Goal: Task Accomplishment & Management: Manage account settings

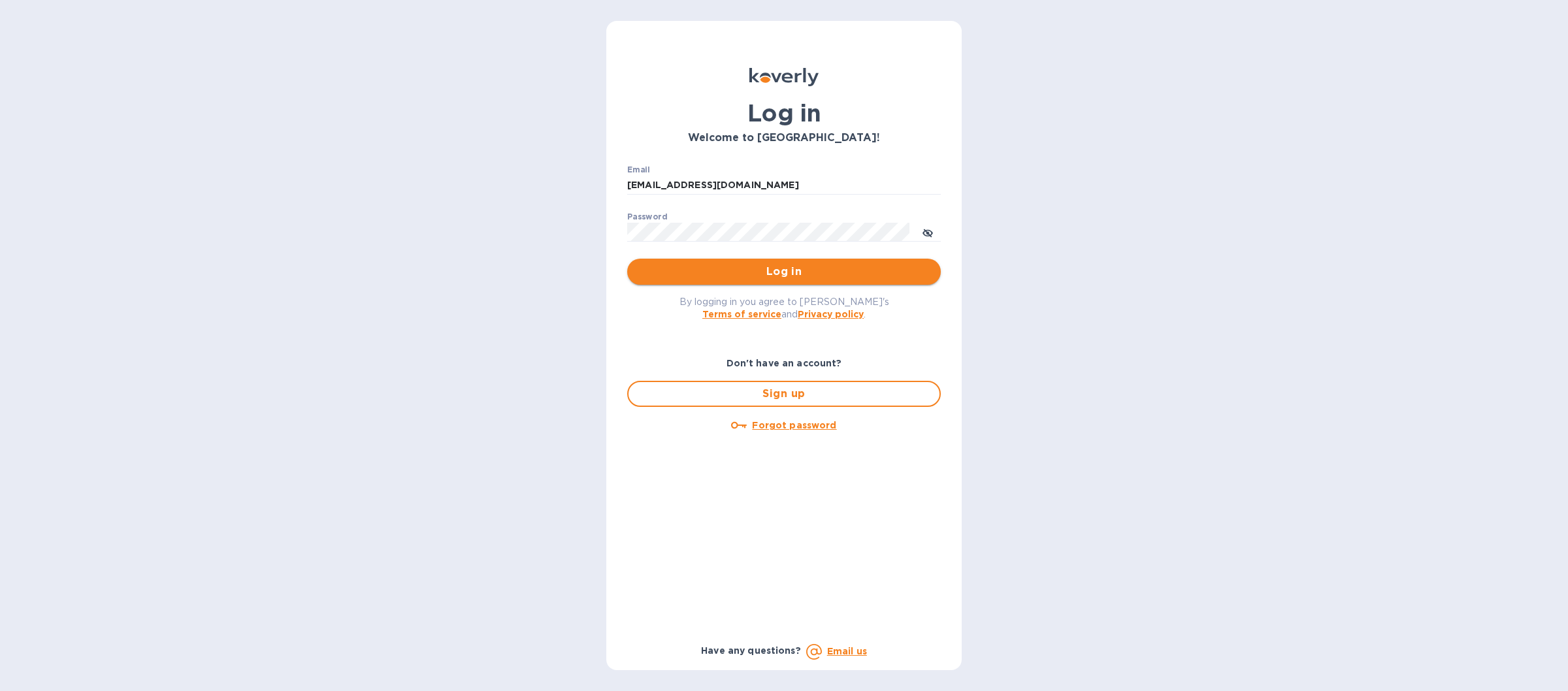
click at [702, 268] on span "Log in" at bounding box center [783, 271] width 292 height 16
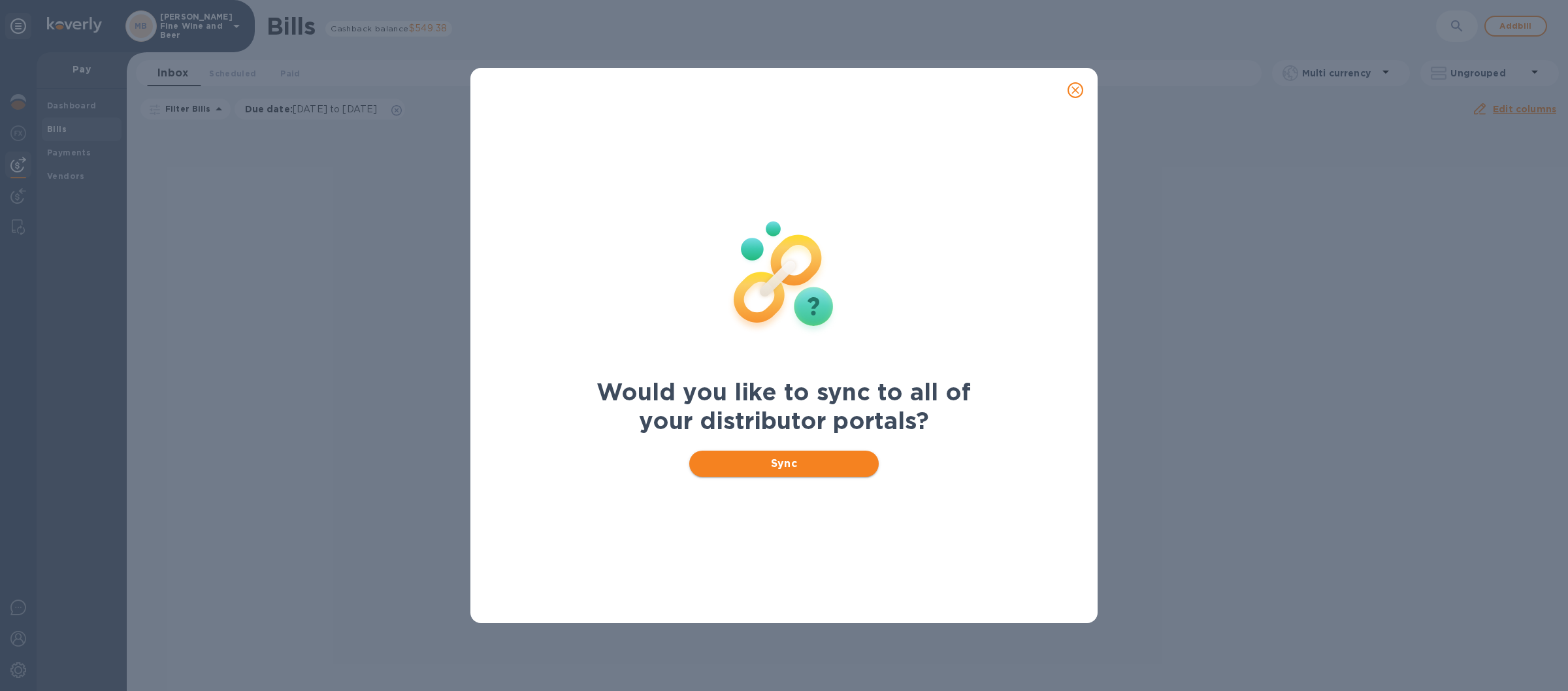
click at [723, 462] on span "Sync" at bounding box center [784, 463] width 169 height 16
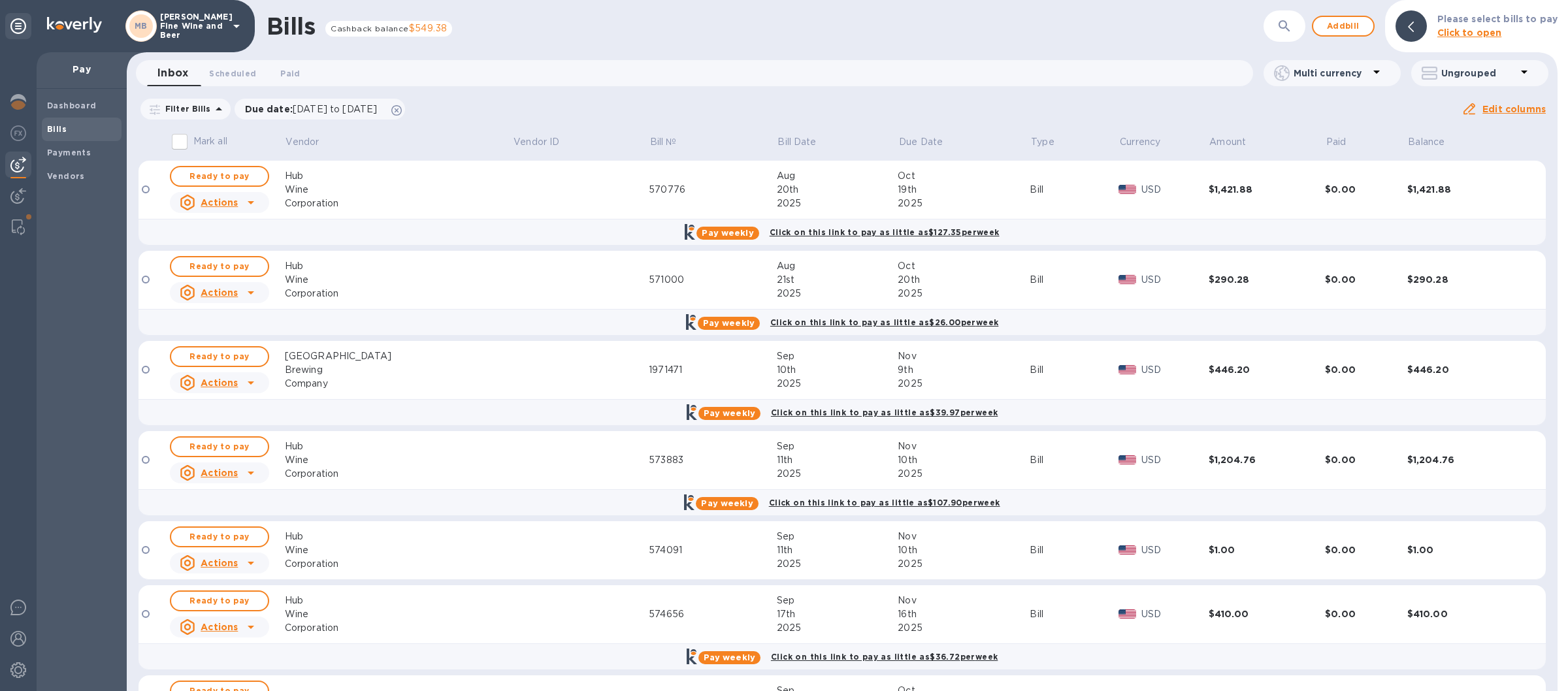
click at [231, 23] on icon at bounding box center [236, 26] width 16 height 16
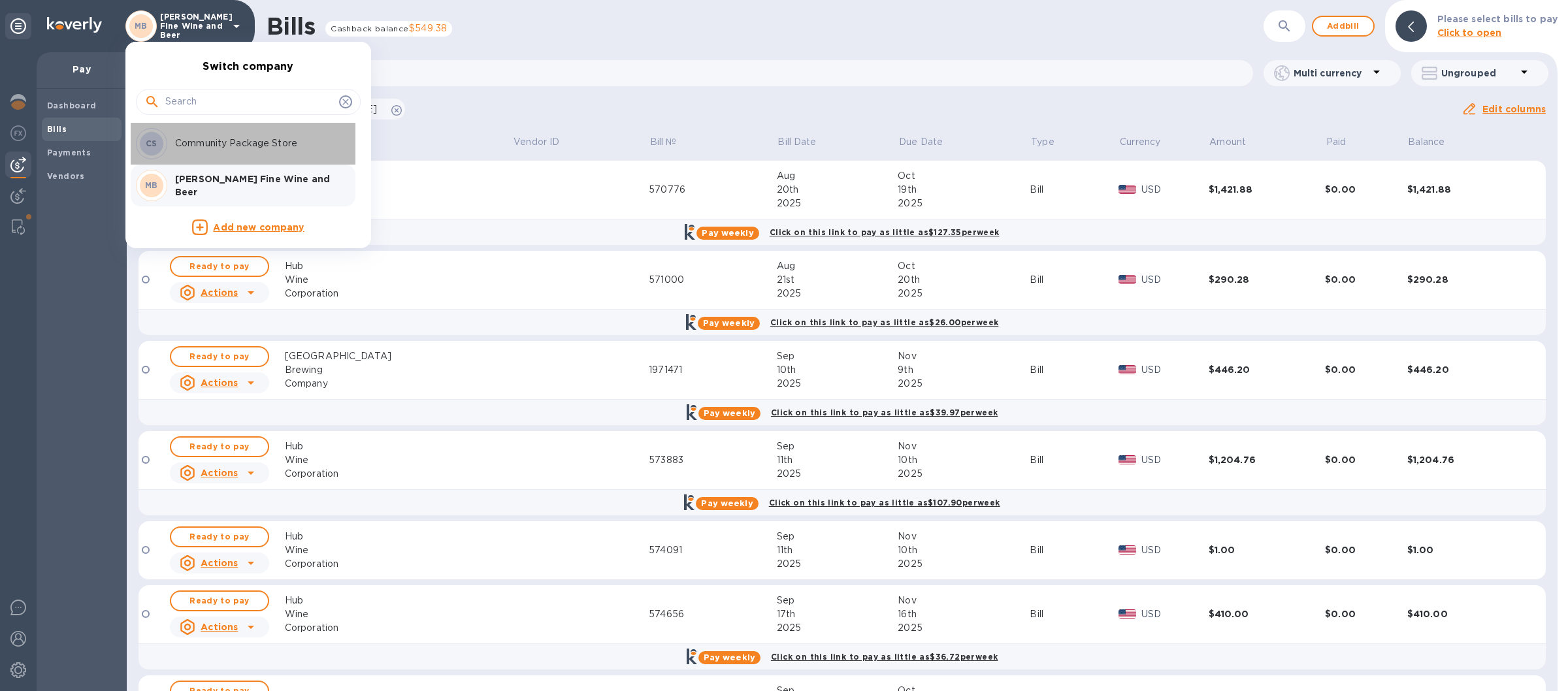
click at [215, 138] on p "Community Package Store" at bounding box center [257, 143] width 164 height 14
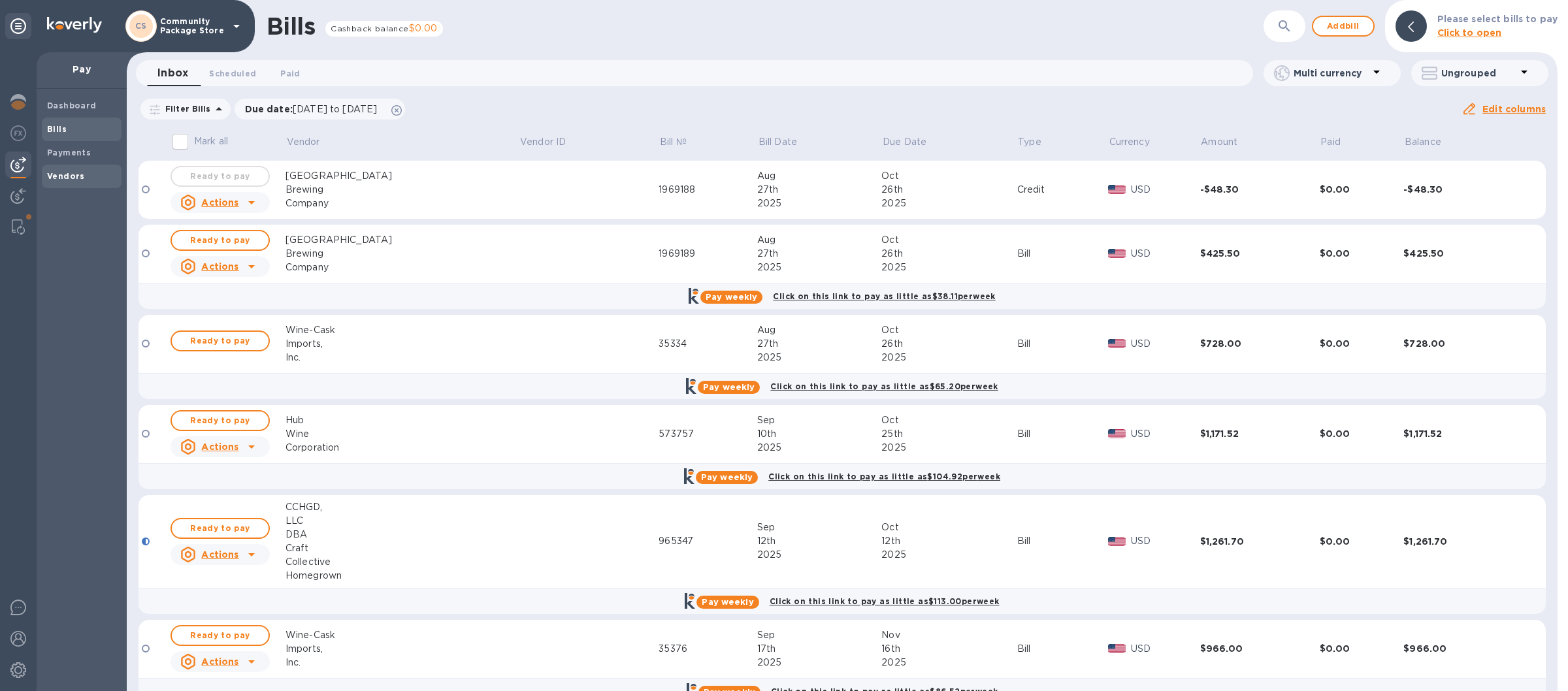
click at [74, 176] on b "Vendors" at bounding box center [66, 176] width 38 height 10
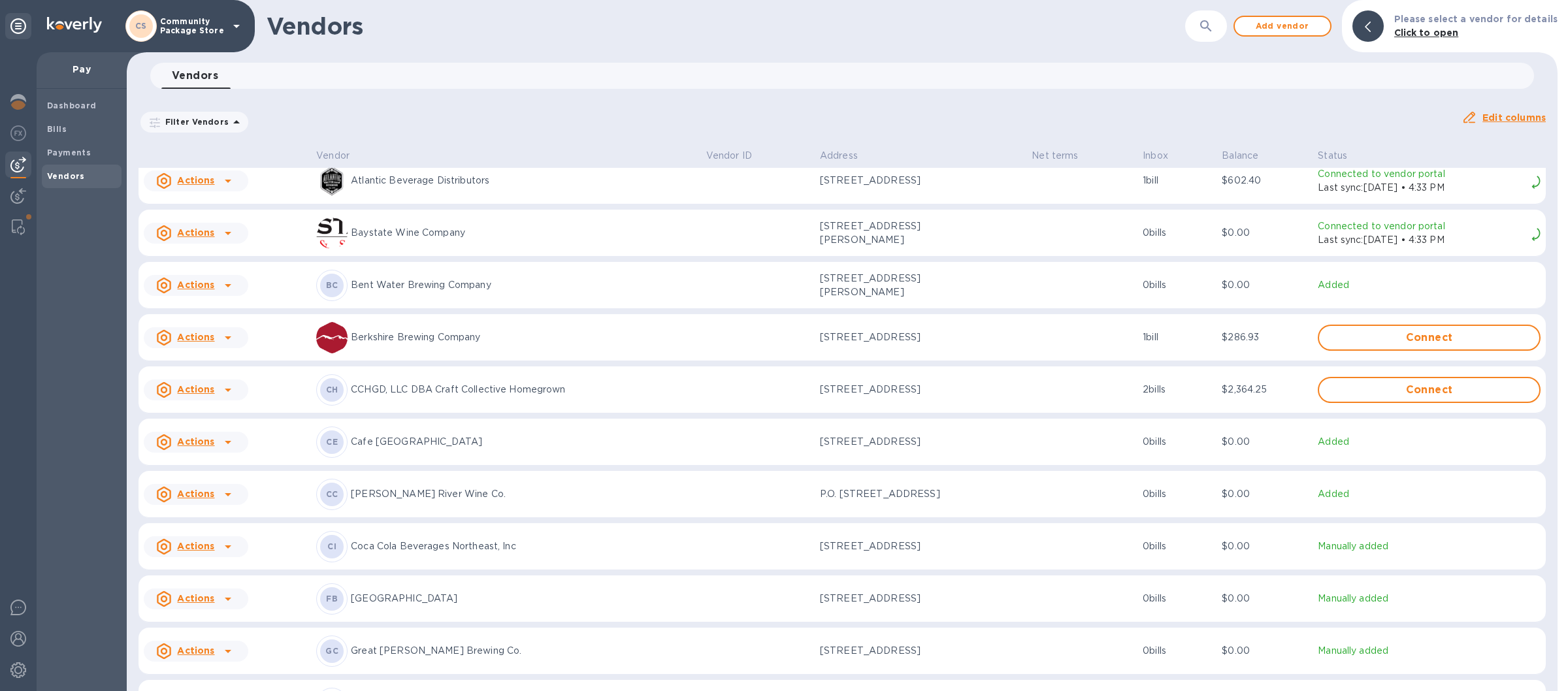
scroll to position [229, 0]
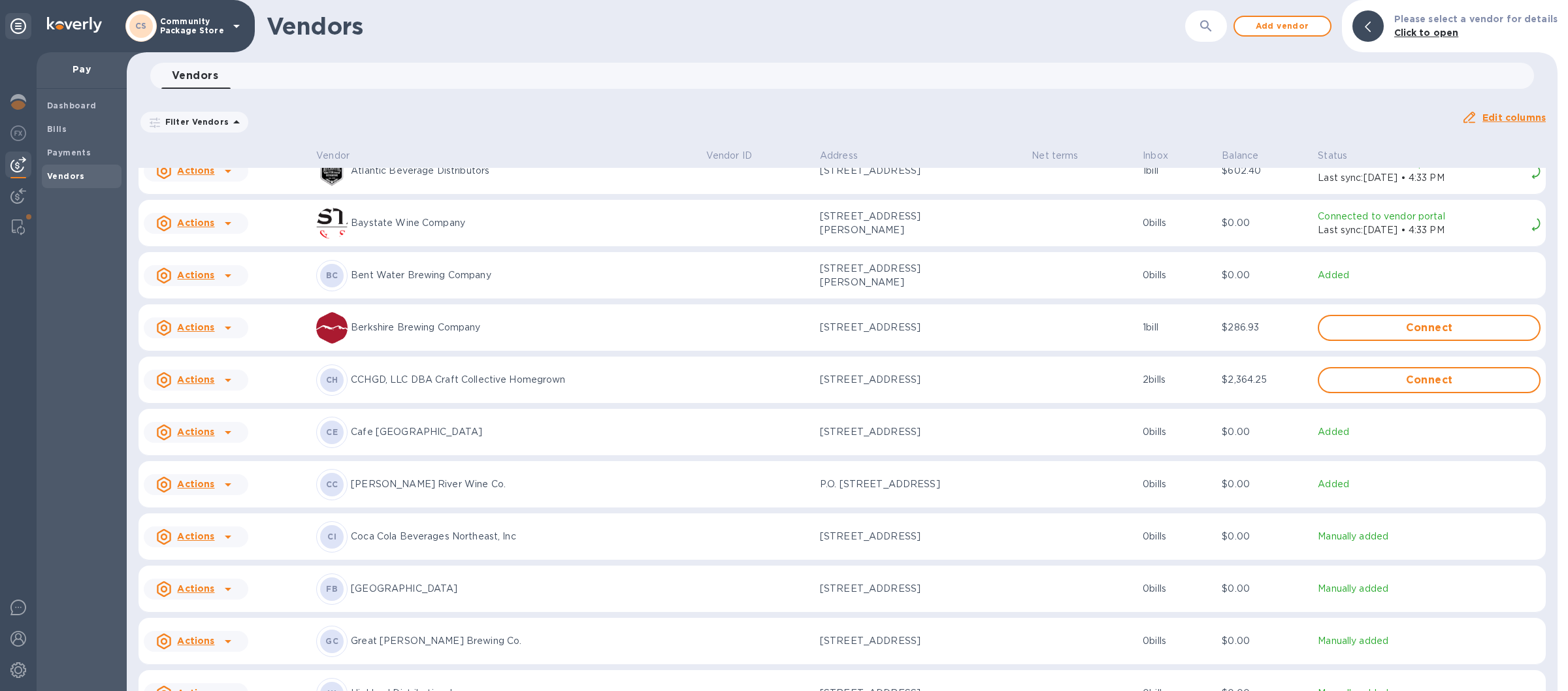
click at [432, 382] on p "CCHGD, LLC DBA Craft Collective Homegrown" at bounding box center [524, 380] width 345 height 14
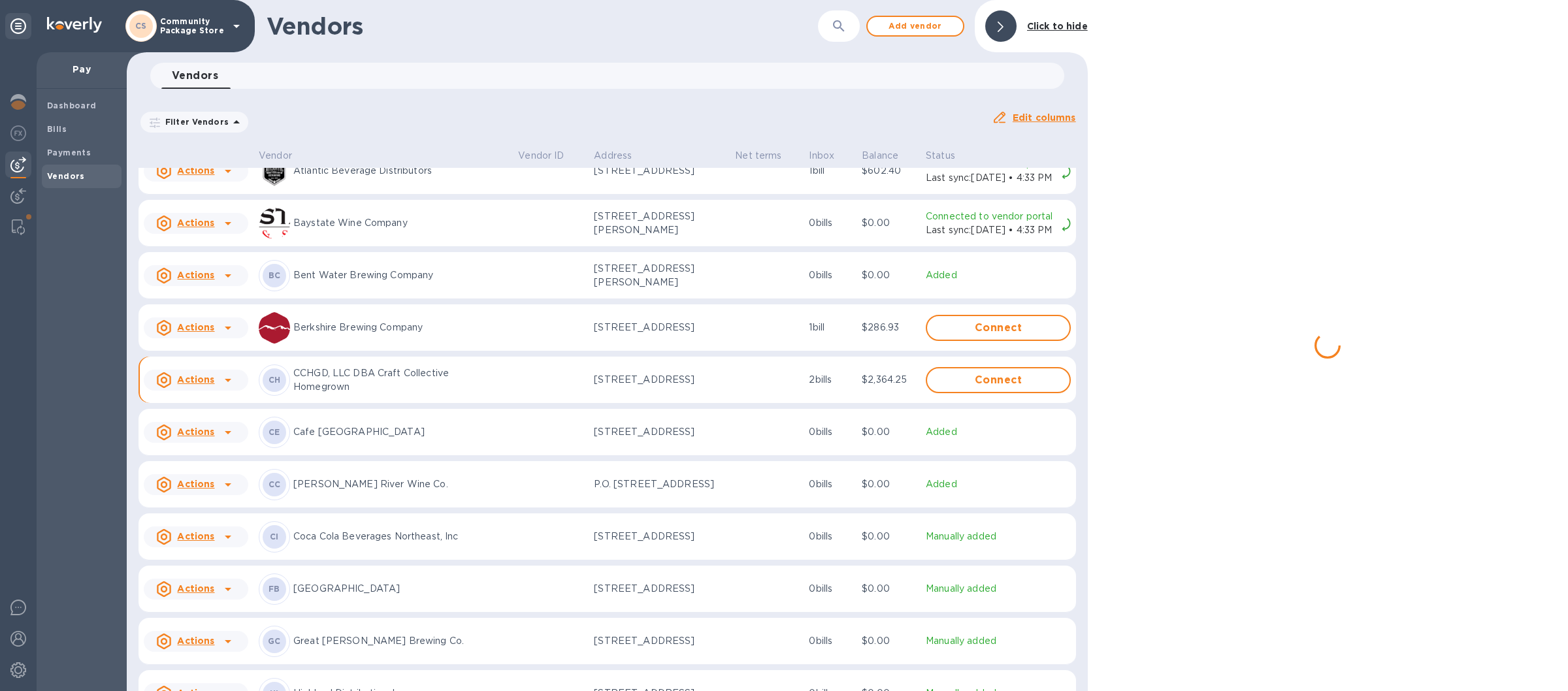
scroll to position [247, 0]
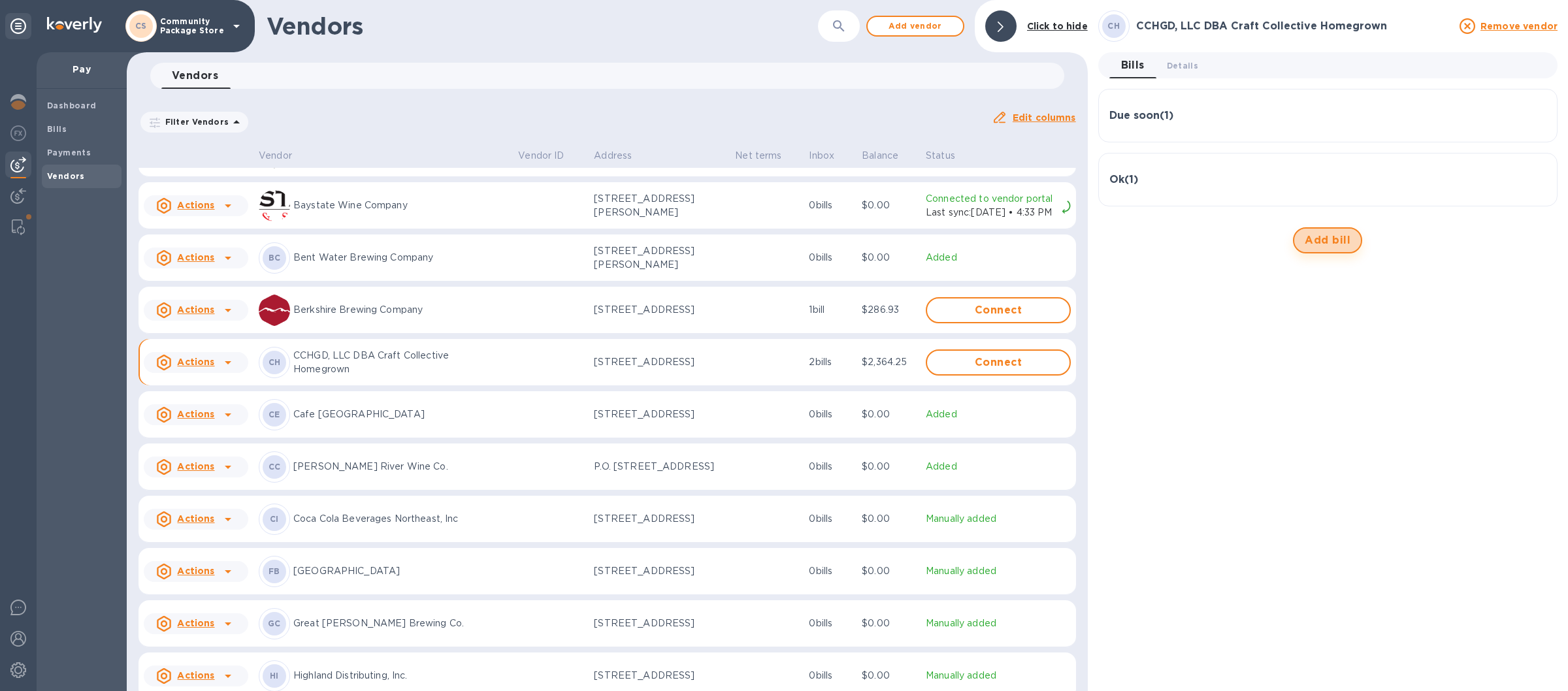
click at [1334, 241] on span "Add bill" at bounding box center [1327, 240] width 46 height 16
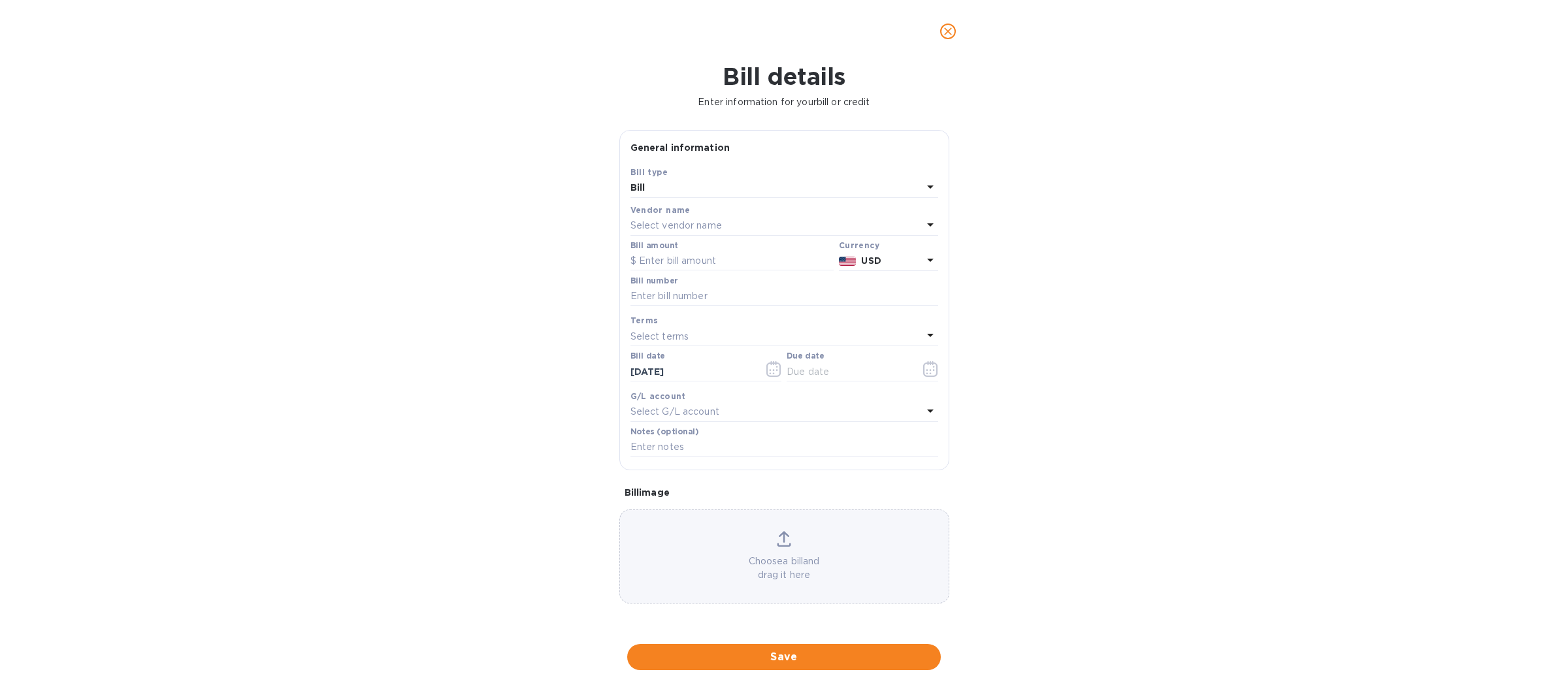
type input "[DATE]"
click at [658, 260] on input "text" at bounding box center [732, 261] width 203 height 20
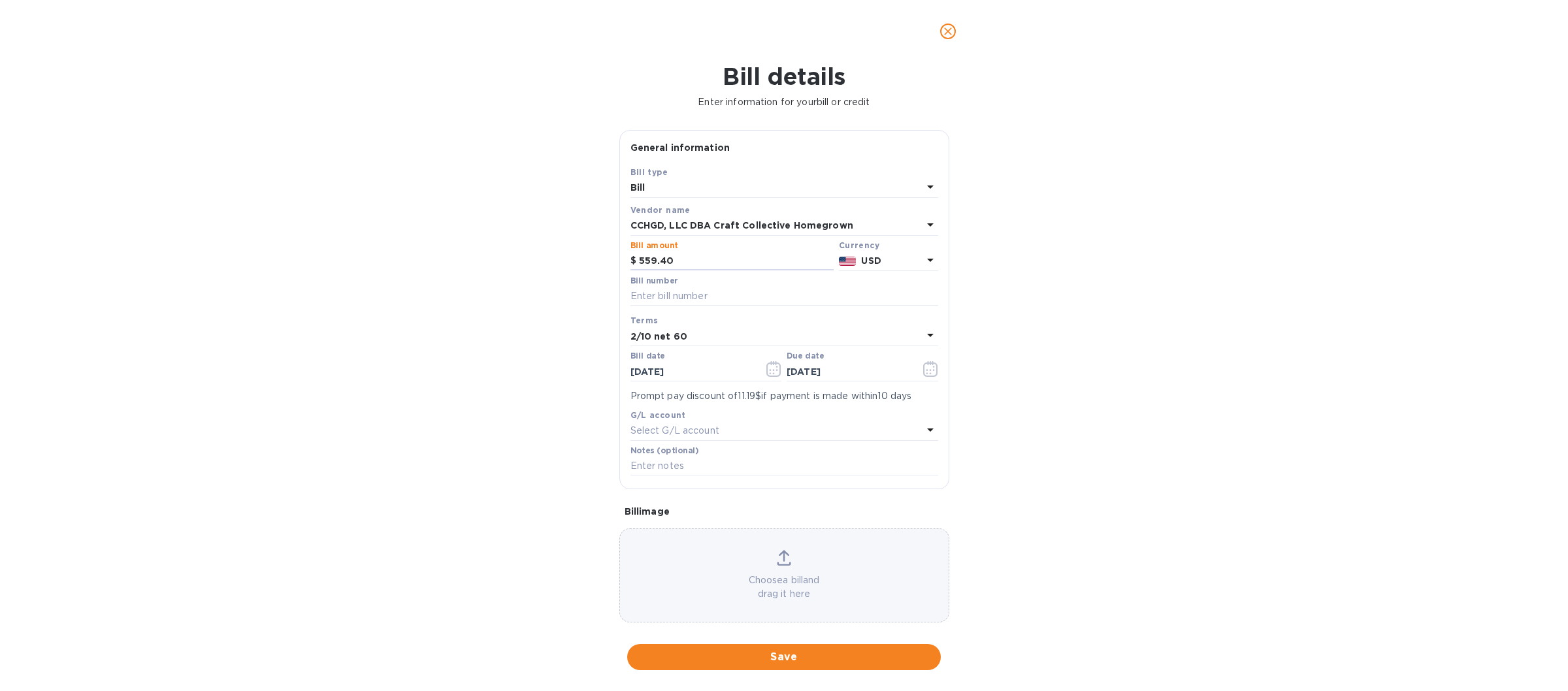
type input "559.40"
click at [697, 278] on div "Bill number" at bounding box center [784, 291] width 307 height 30
click at [658, 280] on label "Bill number" at bounding box center [654, 280] width 47 height 7
click at [656, 302] on input "text" at bounding box center [784, 296] width 307 height 20
type input "975632"
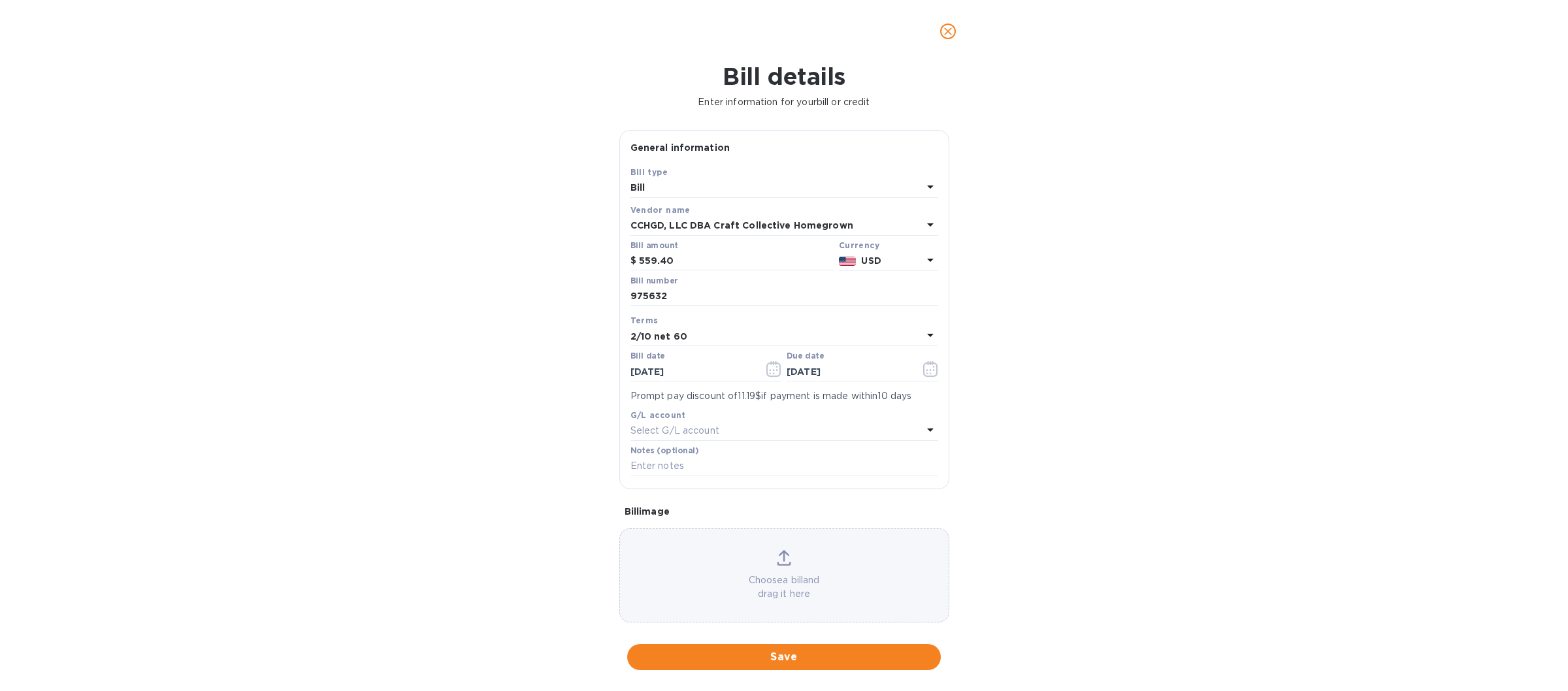
click at [922, 339] on icon at bounding box center [930, 335] width 16 height 16
click at [697, 409] on p "Net 30" at bounding box center [779, 411] width 276 height 14
type input "[DATE]"
click at [770, 369] on icon "button" at bounding box center [774, 369] width 15 height 16
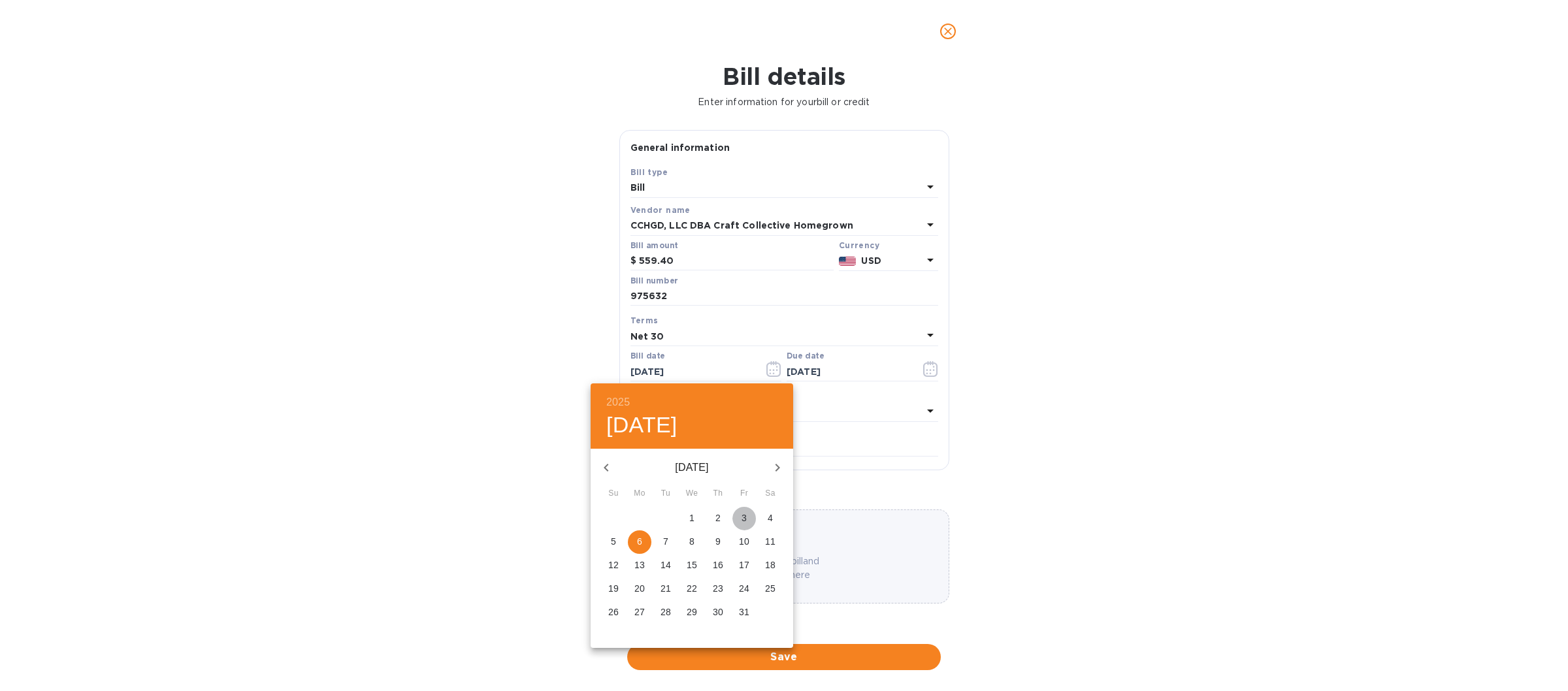
click at [743, 517] on p "3" at bounding box center [744, 517] width 5 height 13
type input "[DATE]"
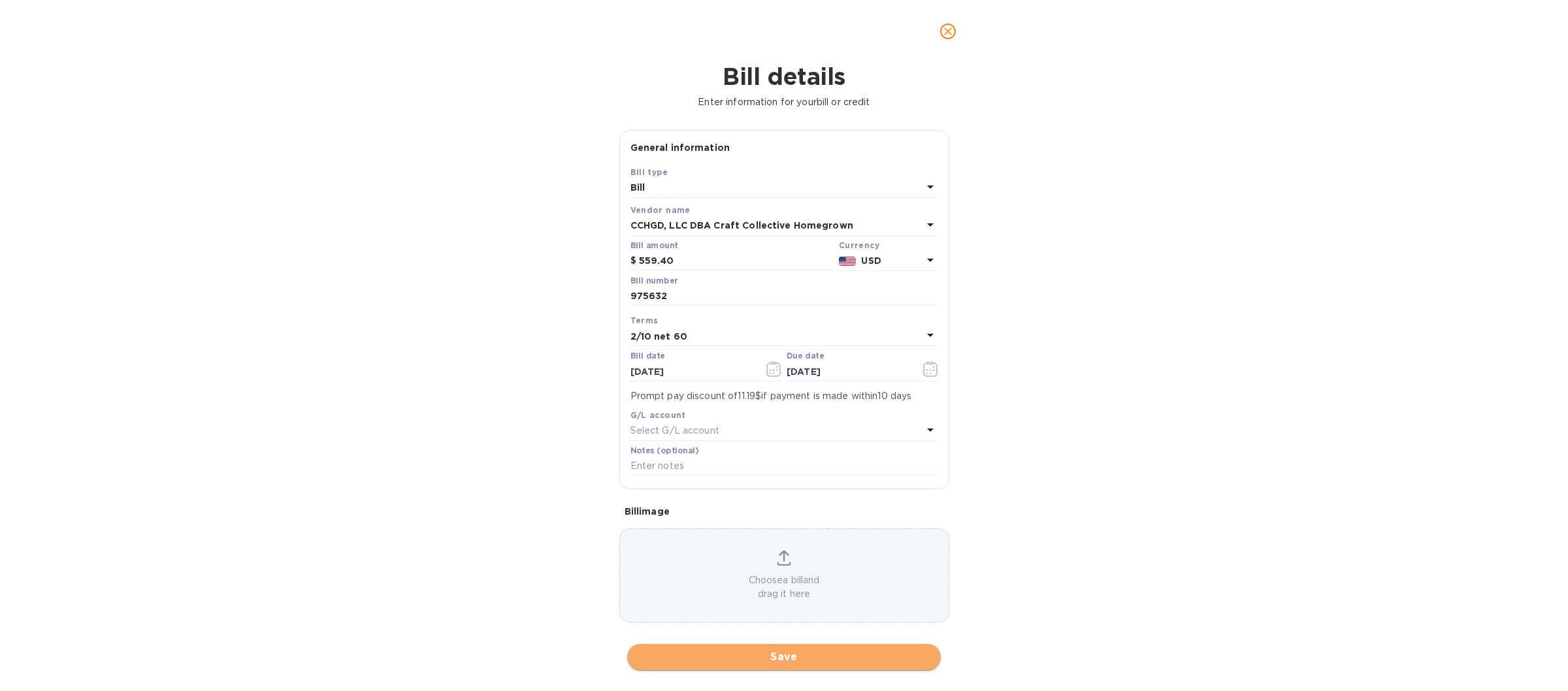
click at [740, 658] on span "Save" at bounding box center [783, 657] width 292 height 16
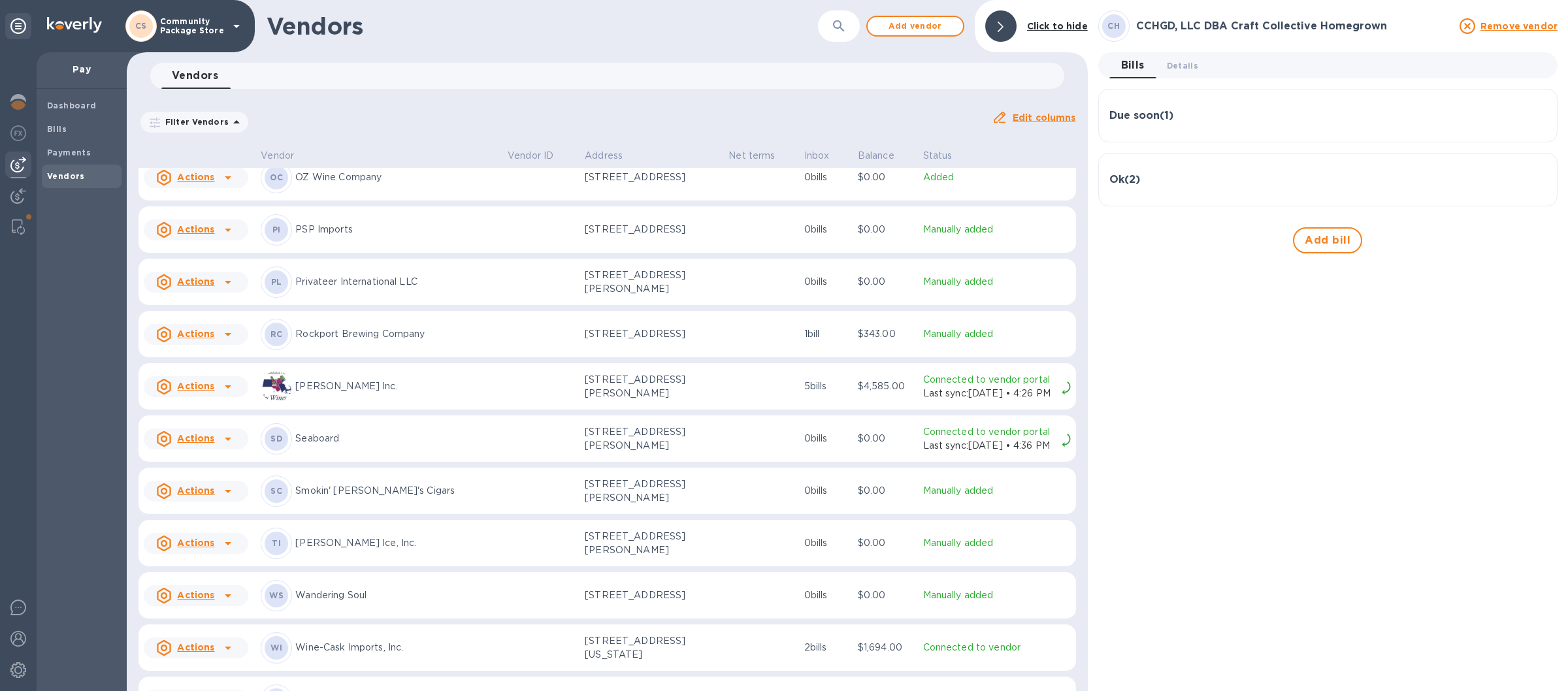
scroll to position [1767, 0]
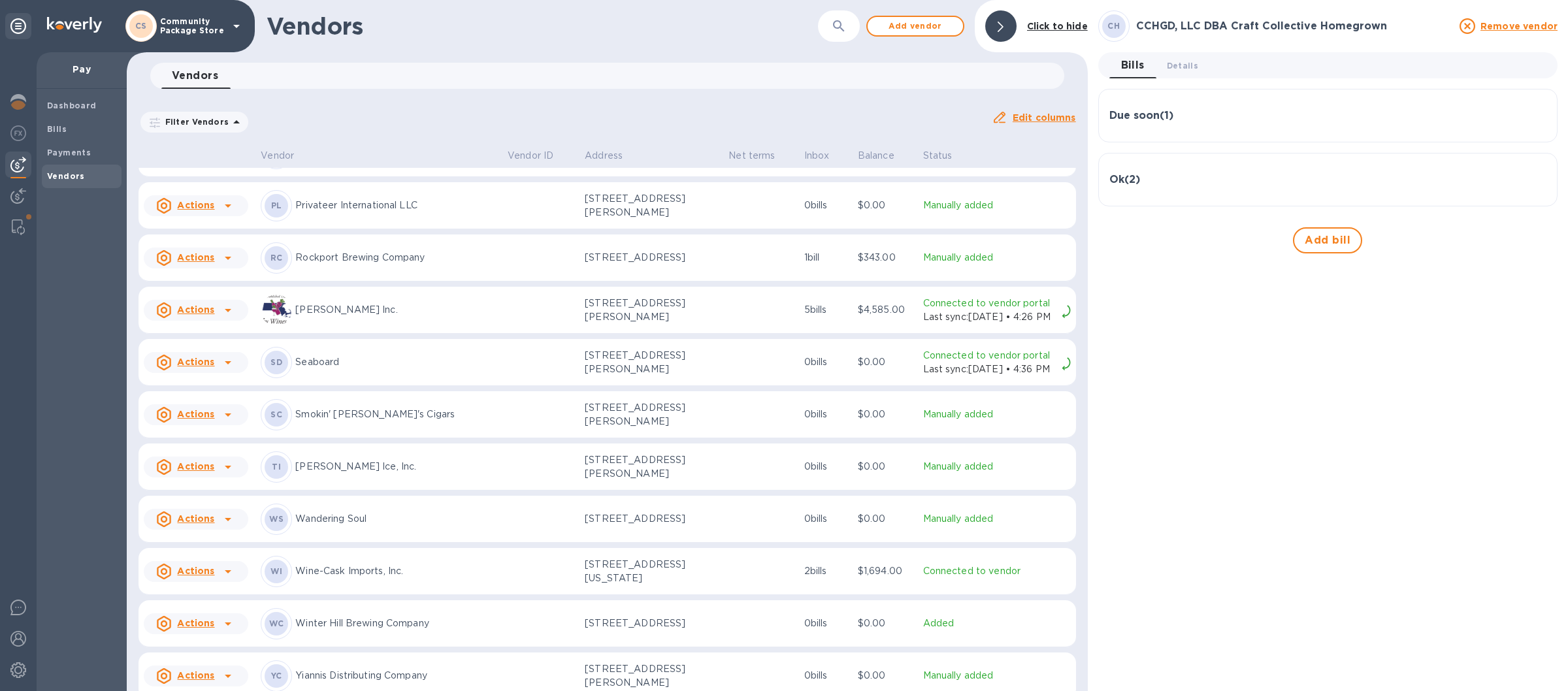
drag, startPoint x: 427, startPoint y: 274, endPoint x: 439, endPoint y: 279, distance: 13.0
click at [429, 264] on p "Rockport Brewing Company" at bounding box center [396, 258] width 202 height 14
click at [1308, 174] on span "Add bill" at bounding box center [1327, 176] width 46 height 16
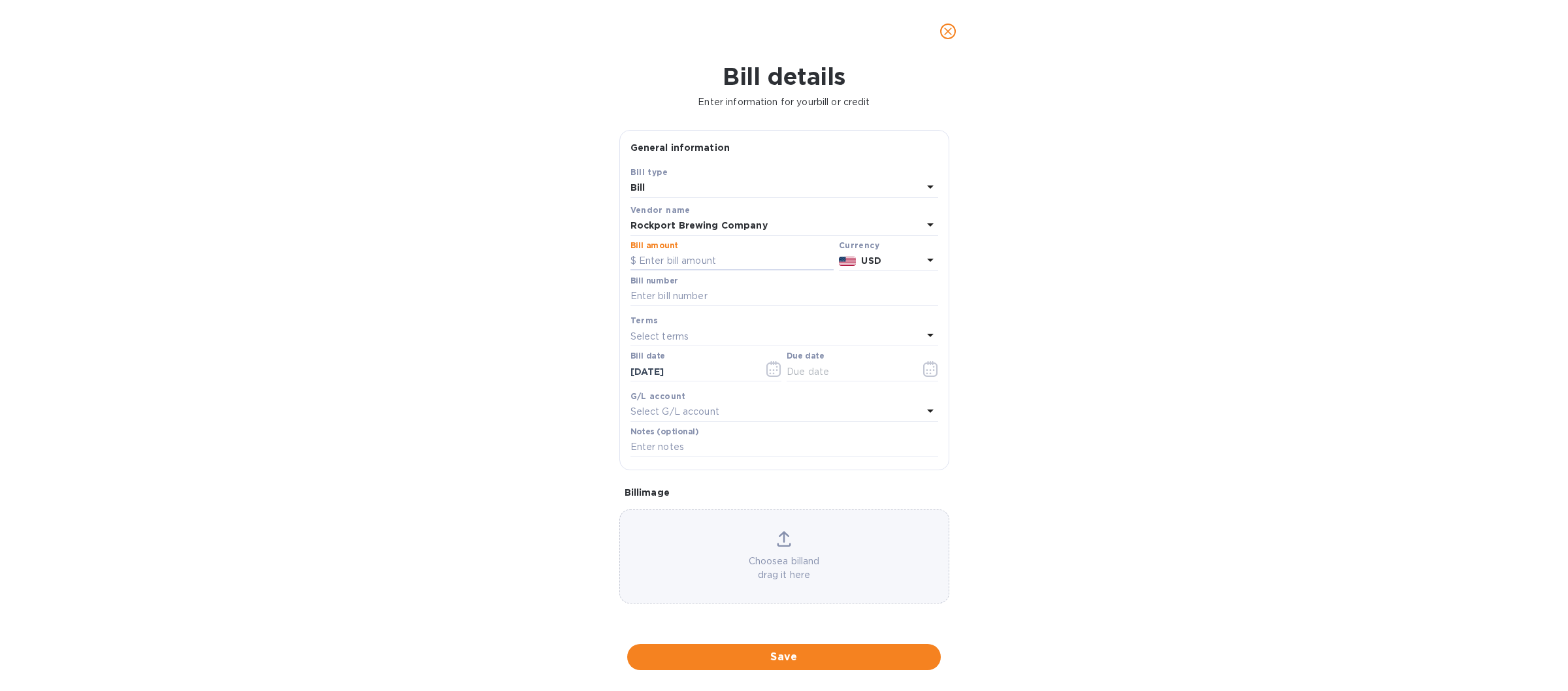
drag, startPoint x: 644, startPoint y: 257, endPoint x: 839, endPoint y: 281, distance: 196.5
click at [660, 262] on input "text" at bounding box center [732, 261] width 203 height 20
type input "220.60"
click at [699, 304] on input "text" at bounding box center [784, 296] width 307 height 20
type input "12397"
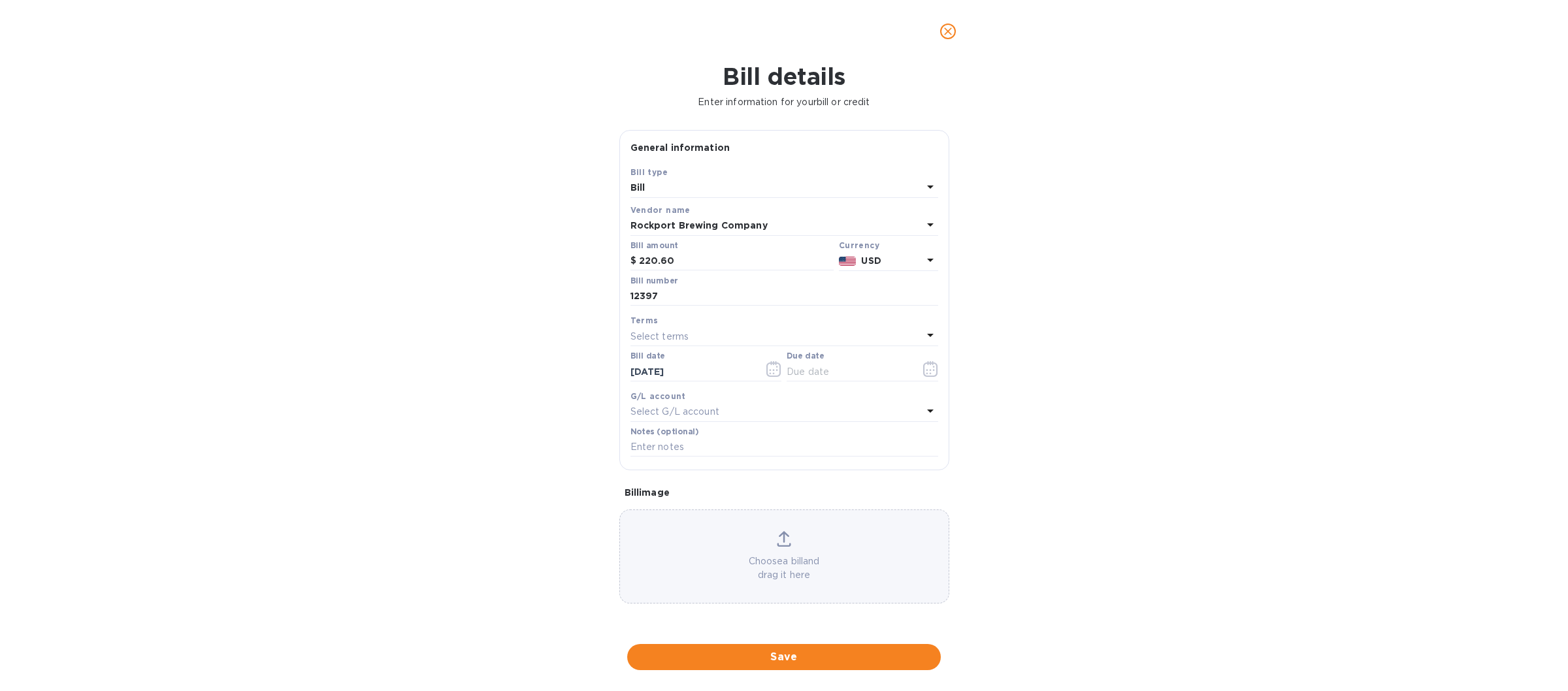
click at [666, 333] on p "Select terms" at bounding box center [660, 337] width 59 height 14
click at [697, 411] on p "Net 30" at bounding box center [779, 411] width 276 height 14
type input "[DATE]"
click at [774, 377] on icon "button" at bounding box center [774, 369] width 15 height 16
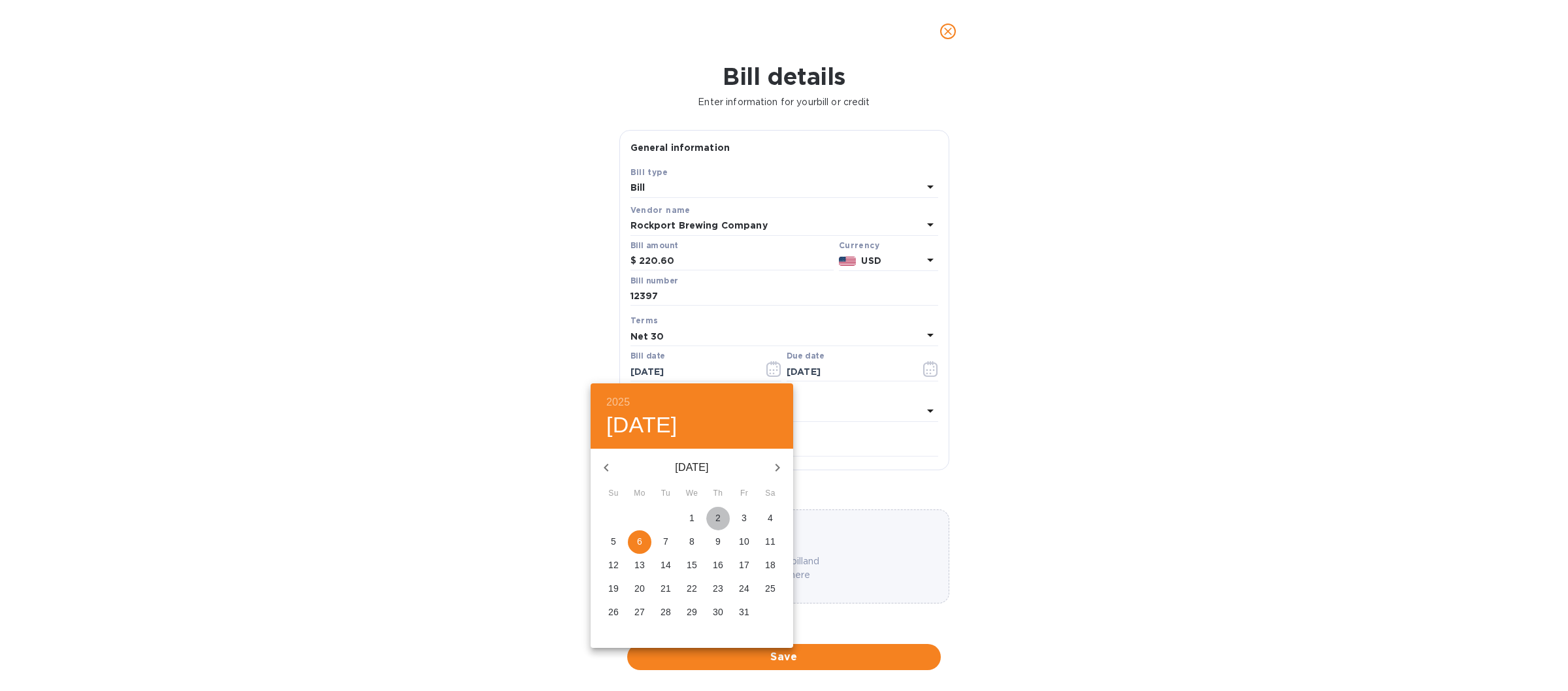
click at [717, 515] on p "2" at bounding box center [718, 517] width 5 height 13
type input "[DATE]"
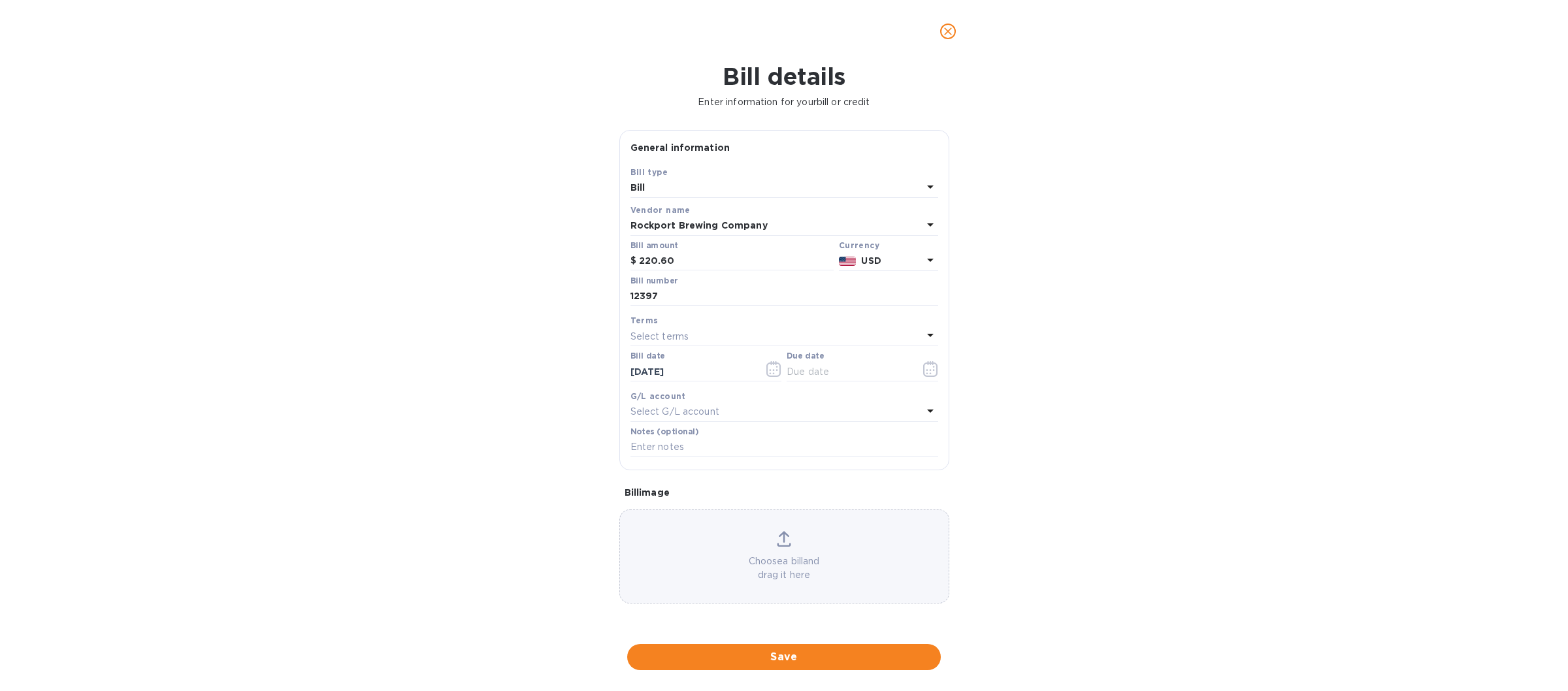
click at [929, 331] on icon at bounding box center [930, 335] width 16 height 16
click at [661, 415] on p "Net 30" at bounding box center [779, 411] width 276 height 14
type input "[DATE]"
click at [740, 650] on span "Save" at bounding box center [783, 657] width 292 height 16
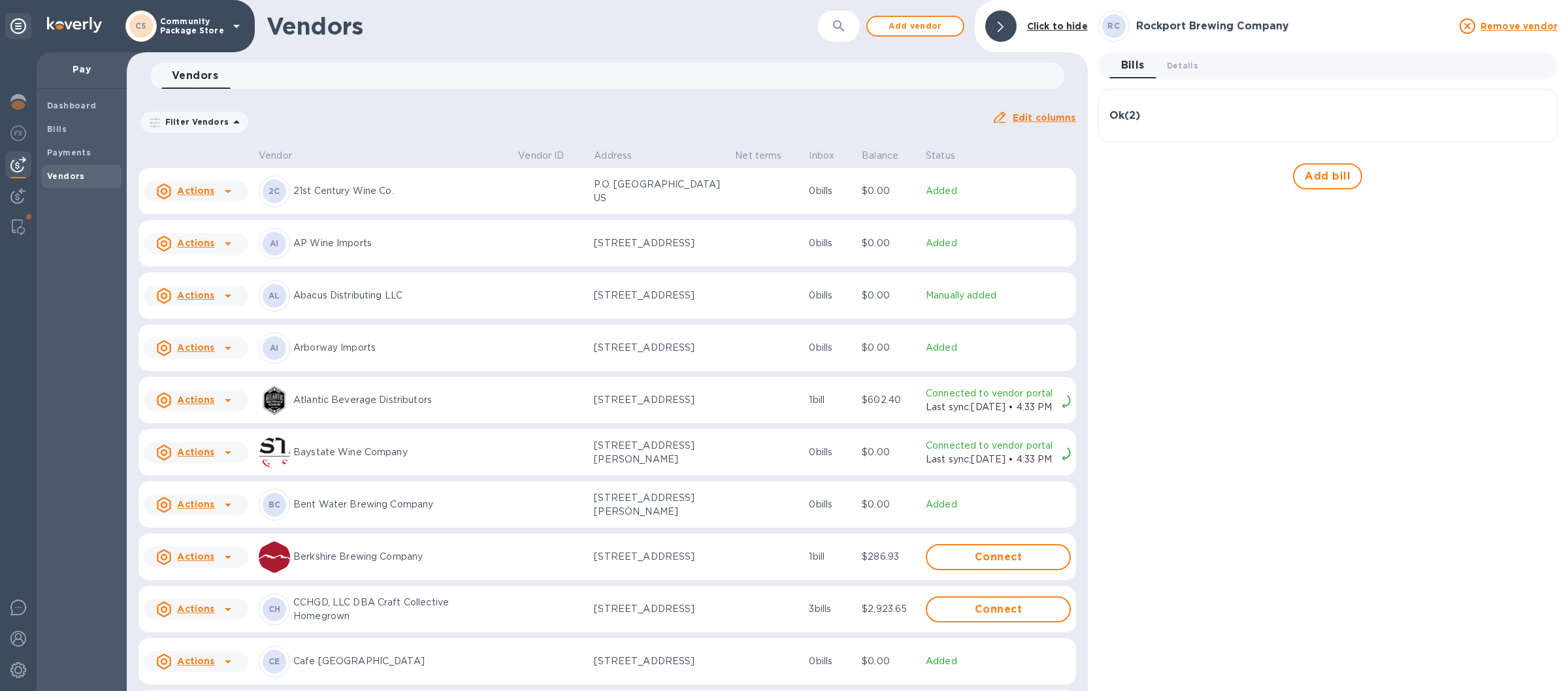
scroll to position [76, 0]
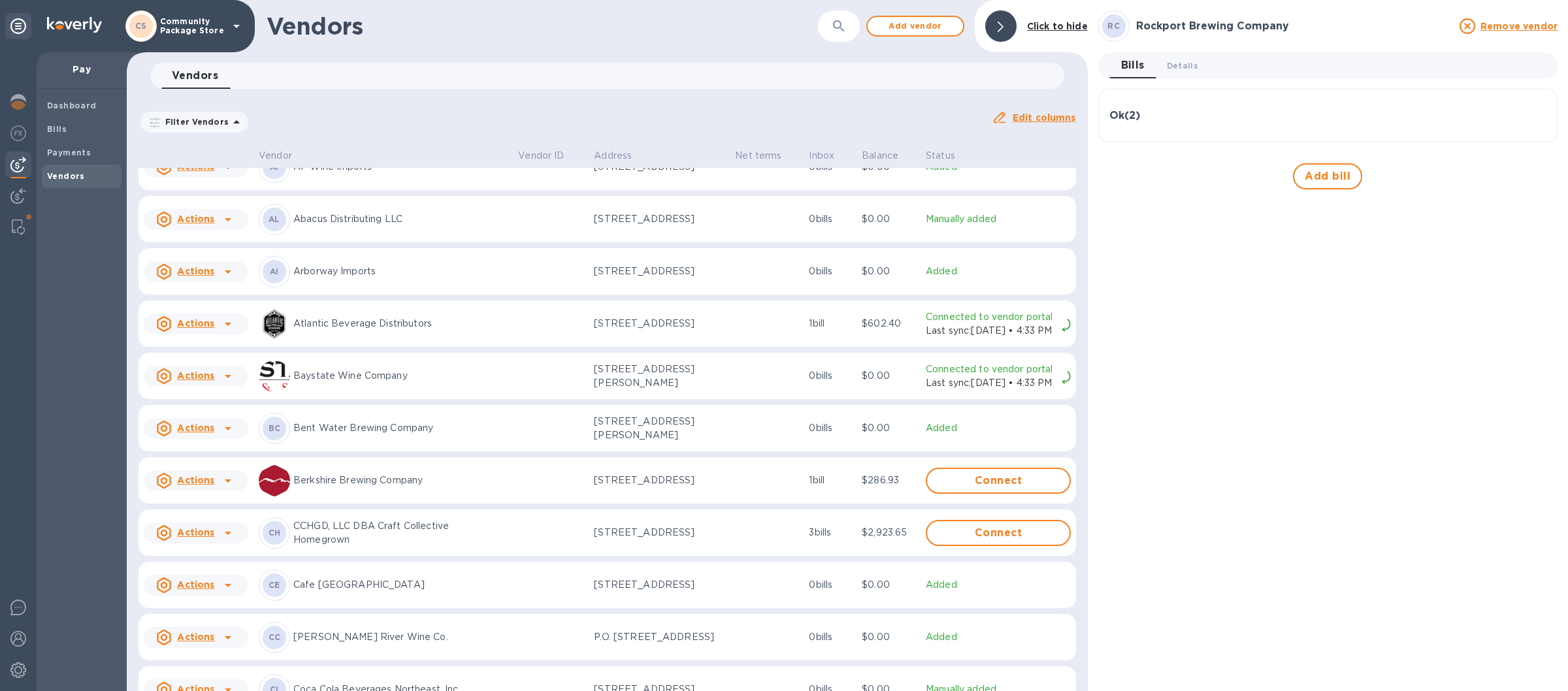
click at [513, 552] on td at bounding box center [550, 532] width 76 height 47
click at [1209, 183] on div "Ok ( 2 )" at bounding box center [1327, 180] width 437 height 12
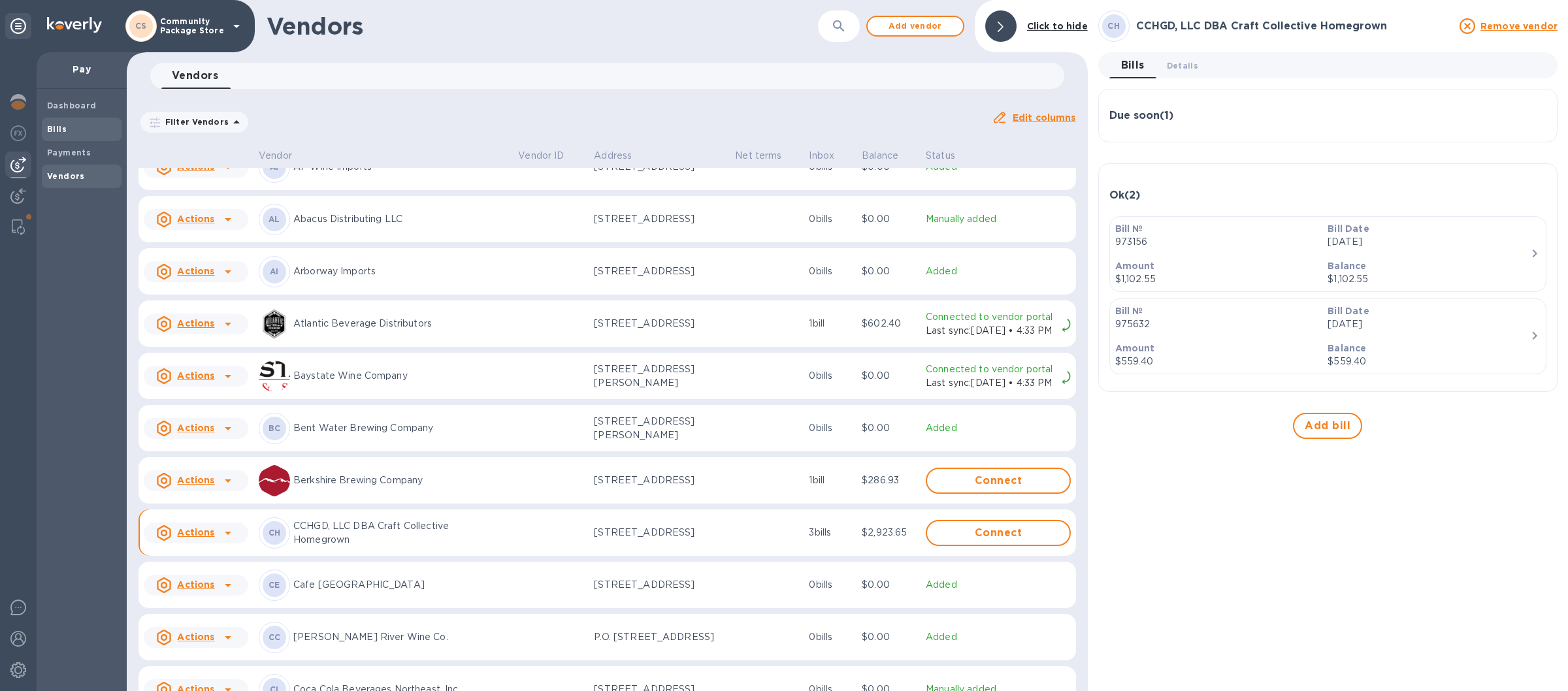
click at [87, 136] on div "Bills" at bounding box center [81, 129] width 80 height 23
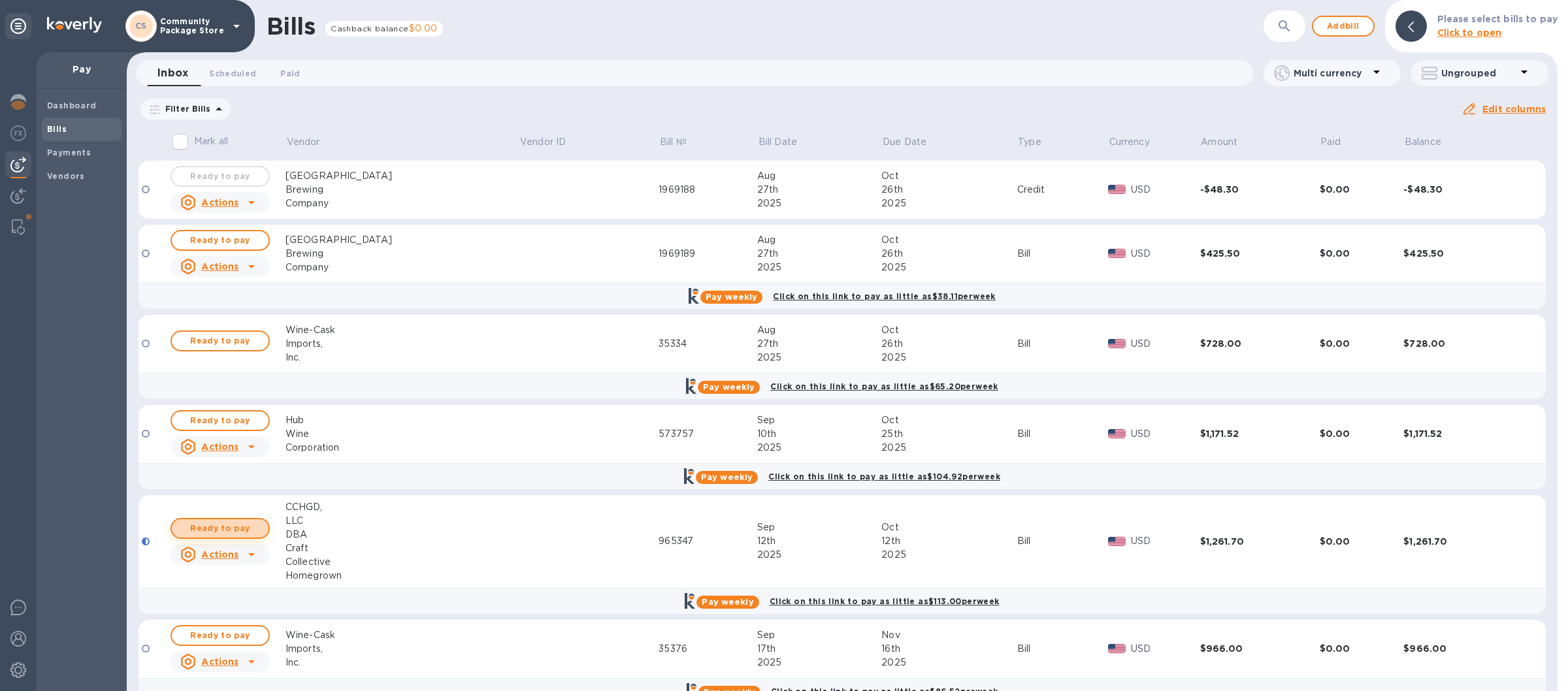
click at [241, 525] on span "Ready to pay" at bounding box center [220, 528] width 76 height 16
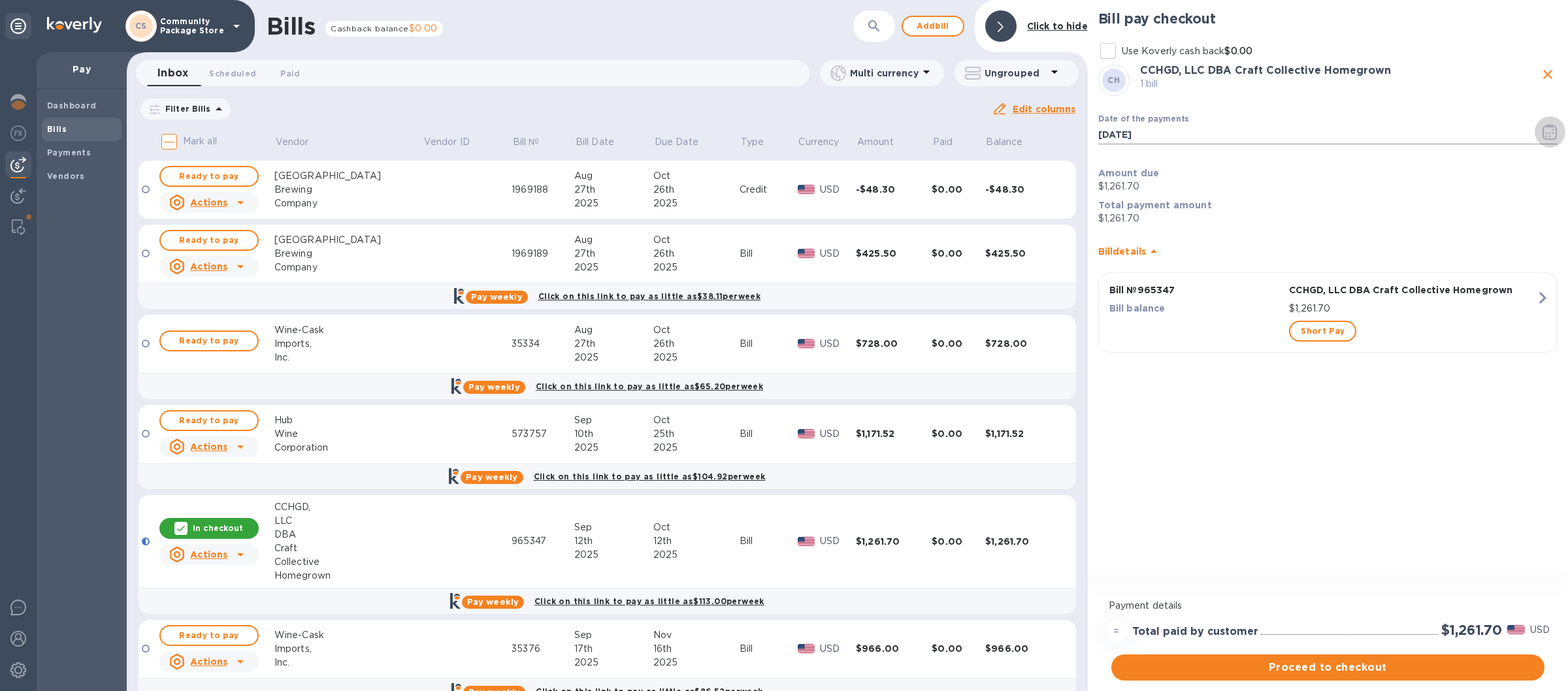
click at [1548, 132] on icon "button" at bounding box center [1550, 132] width 15 height 16
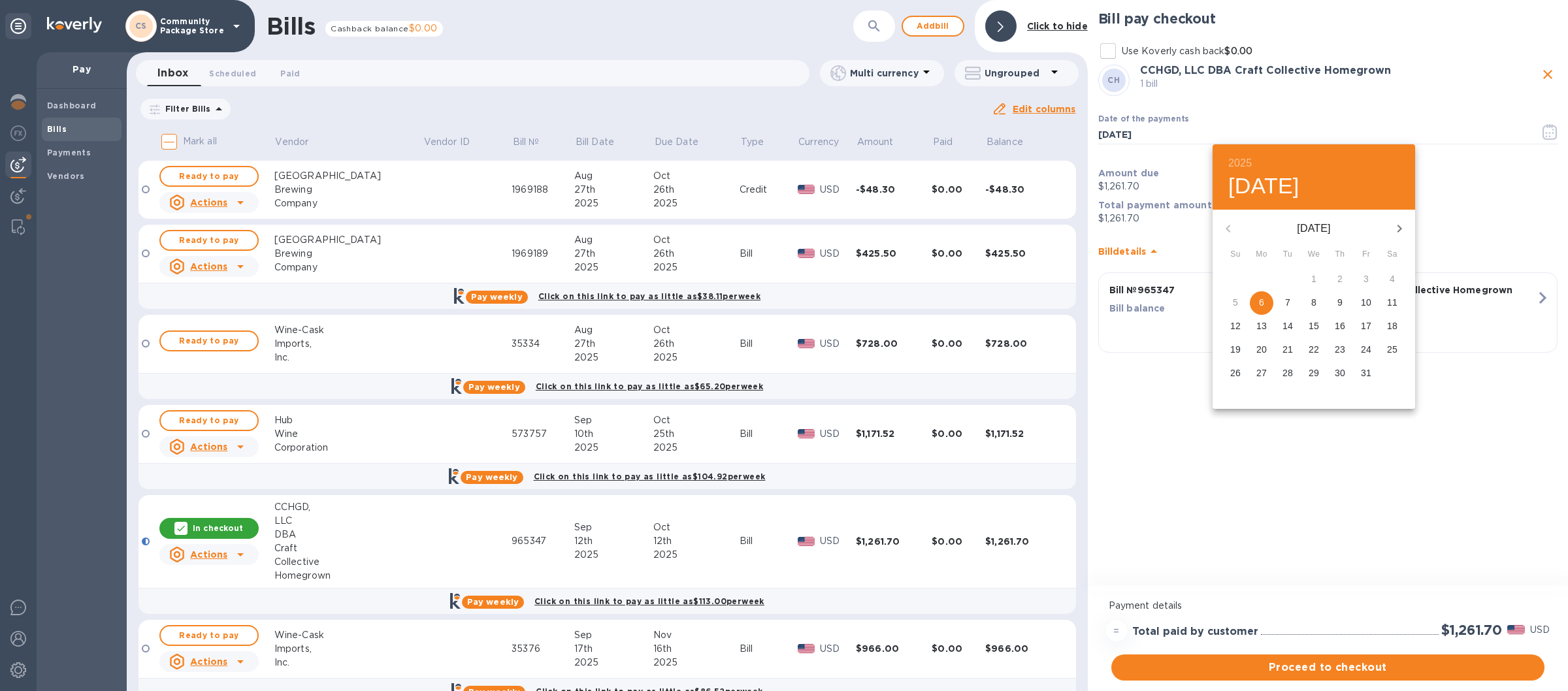
click at [1340, 303] on p "9" at bounding box center [1340, 302] width 5 height 13
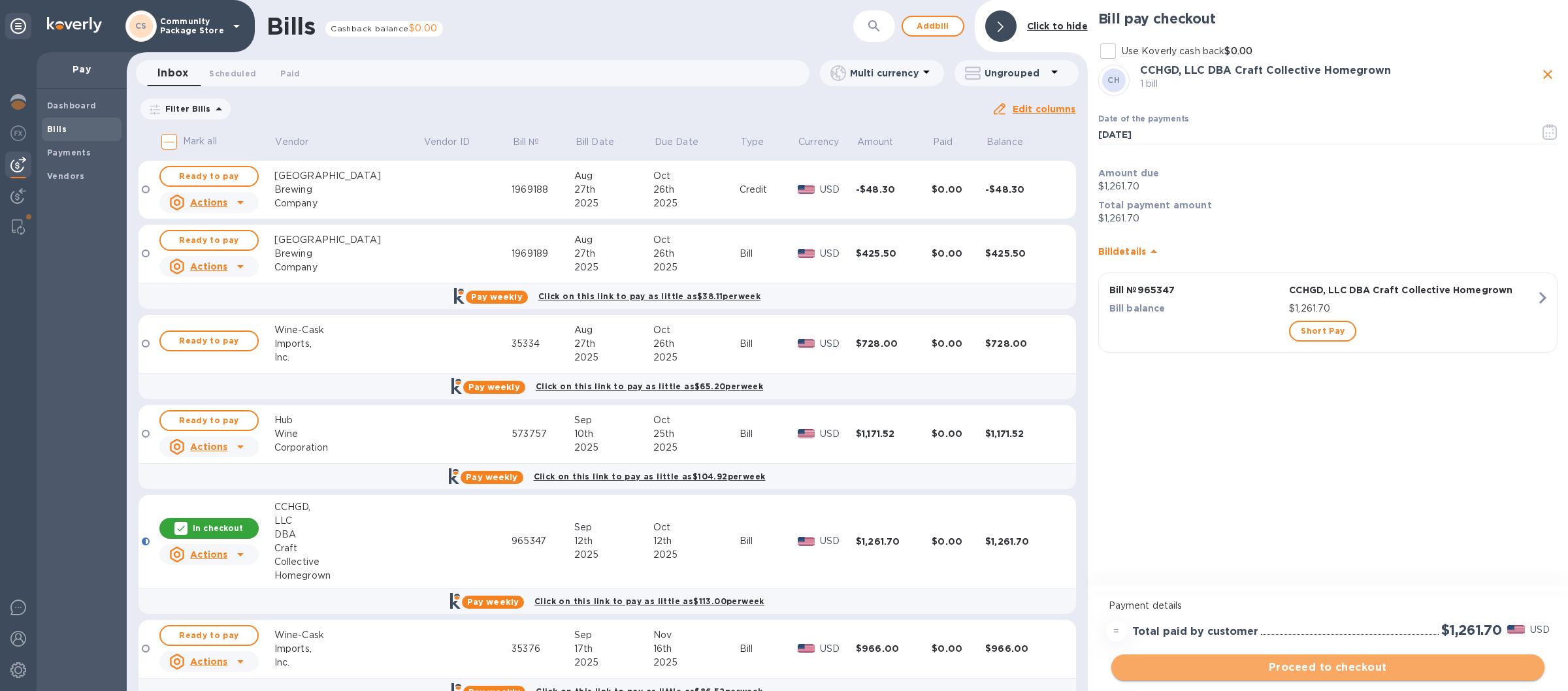
click at [1317, 670] on span "Proceed to checkout" at bounding box center [1327, 667] width 412 height 16
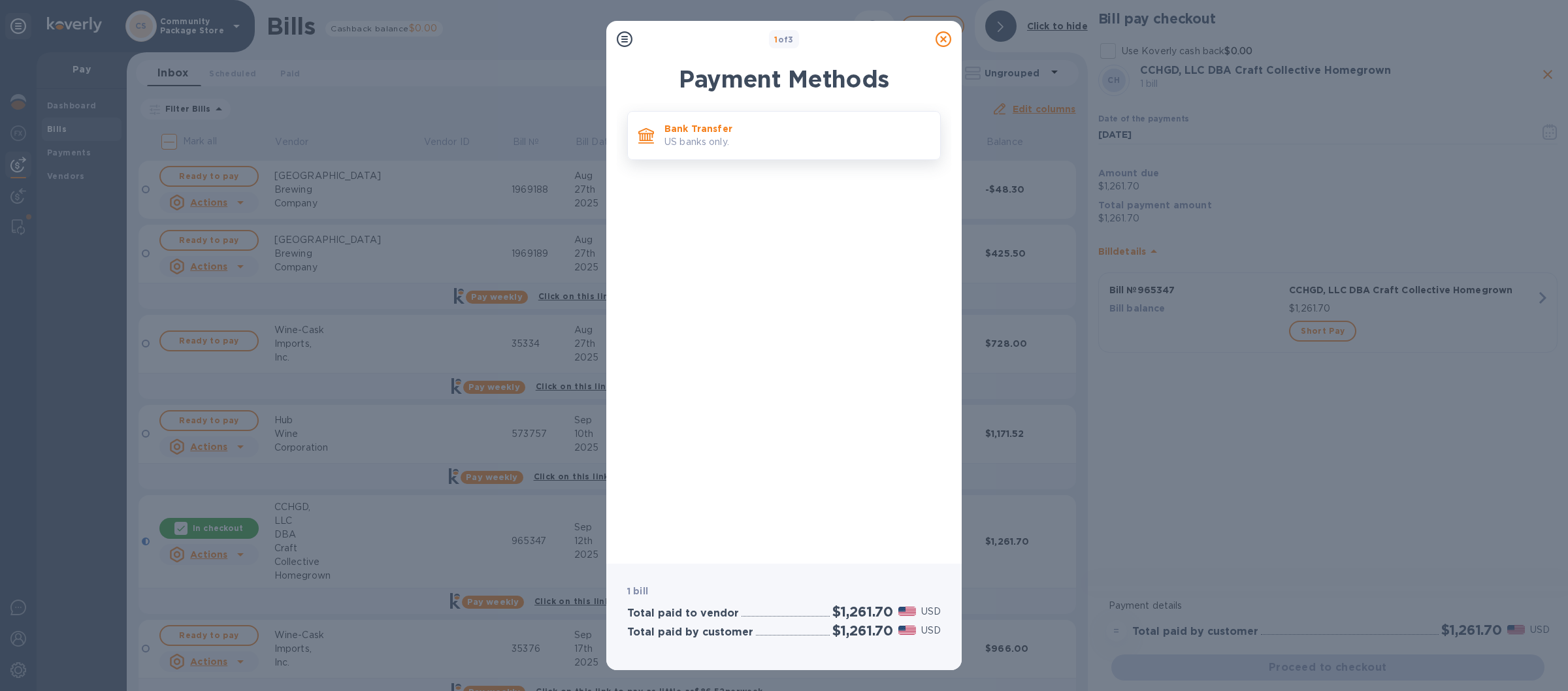
click at [813, 133] on p "Bank Transfer" at bounding box center [797, 128] width 265 height 13
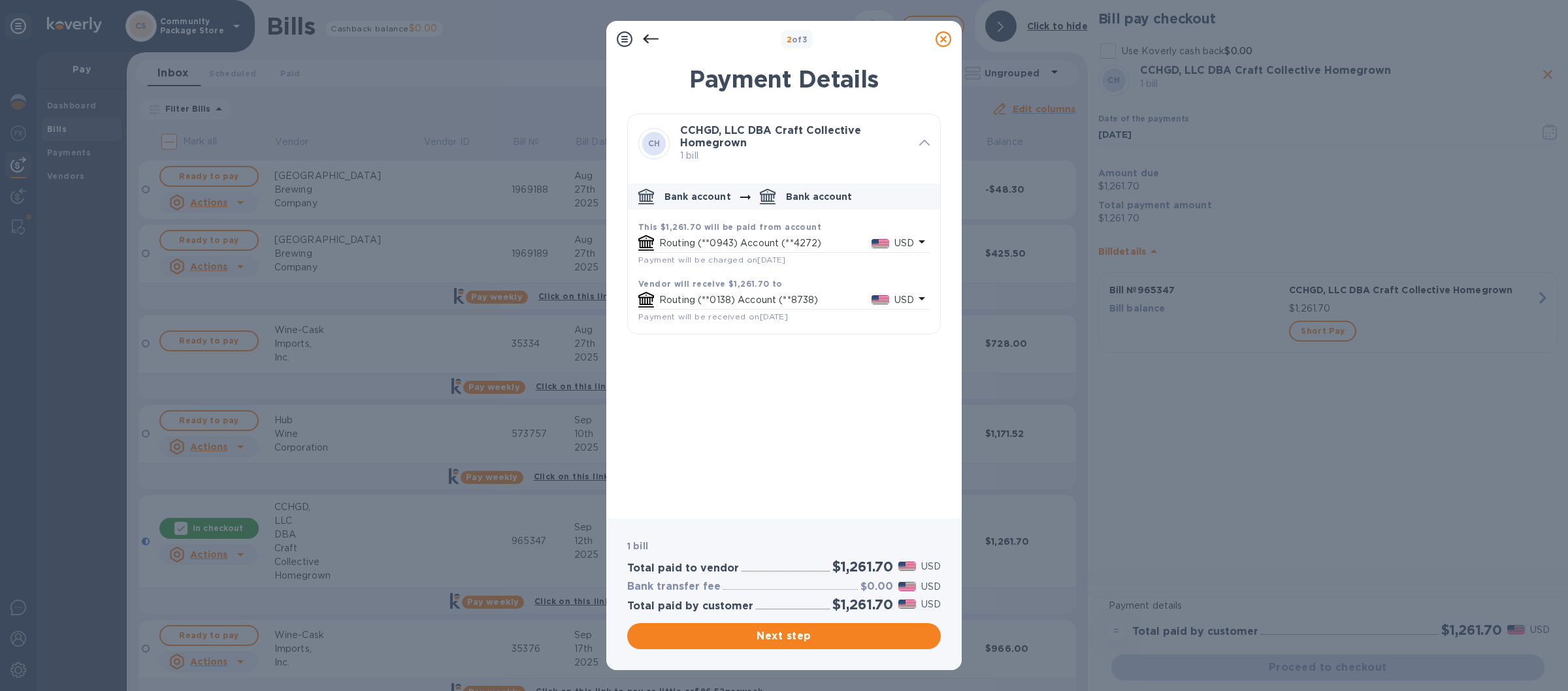
click at [943, 35] on icon at bounding box center [943, 39] width 16 height 16
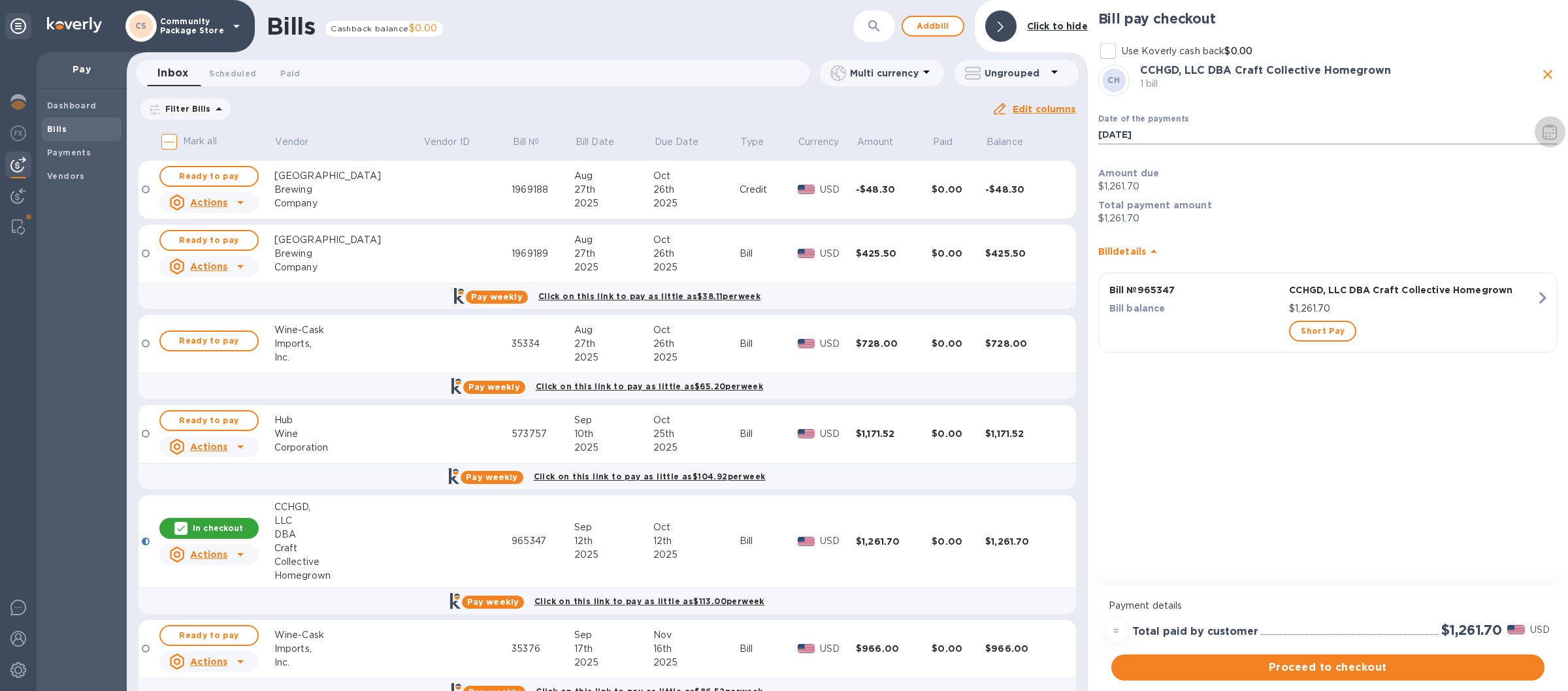
click at [1552, 132] on icon "button" at bounding box center [1550, 132] width 15 height 16
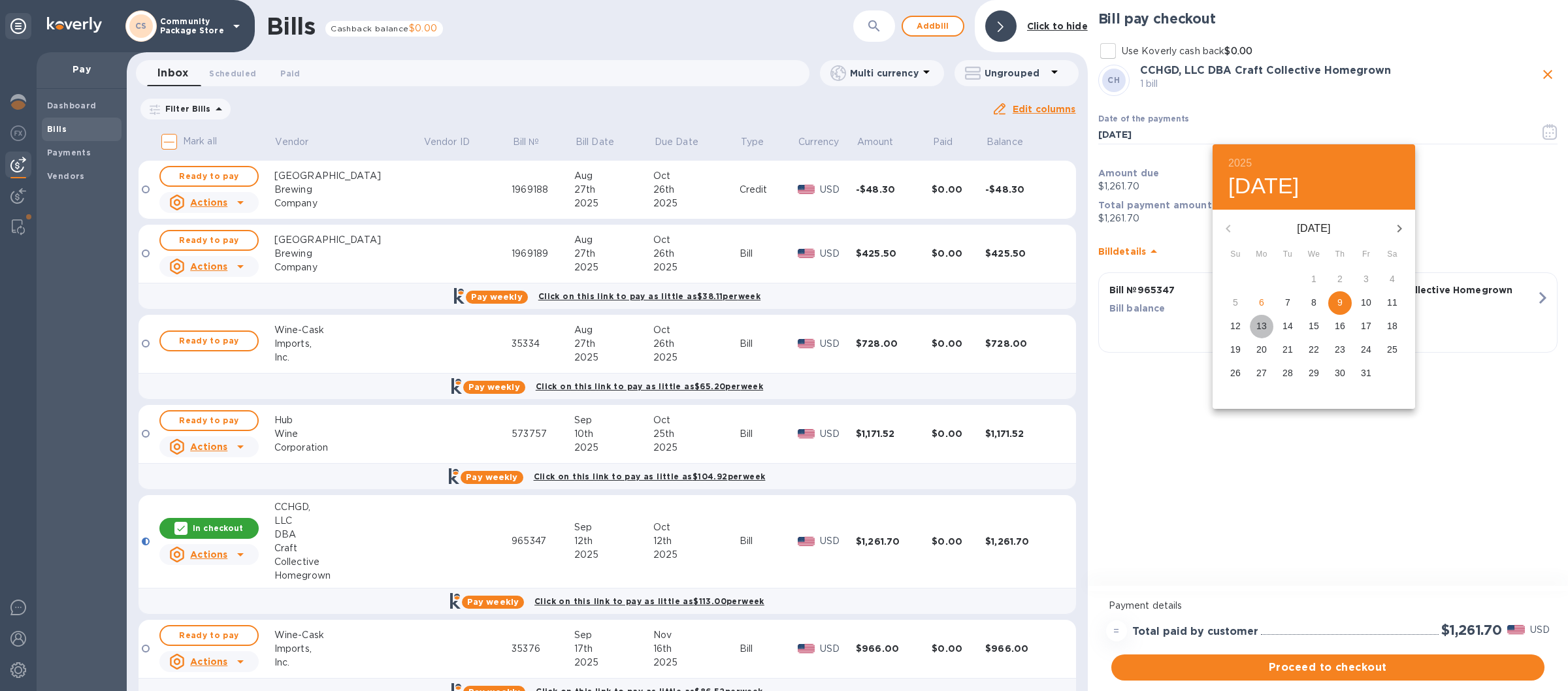
click at [1262, 325] on p "13" at bounding box center [1261, 326] width 10 height 13
type input "[DATE]"
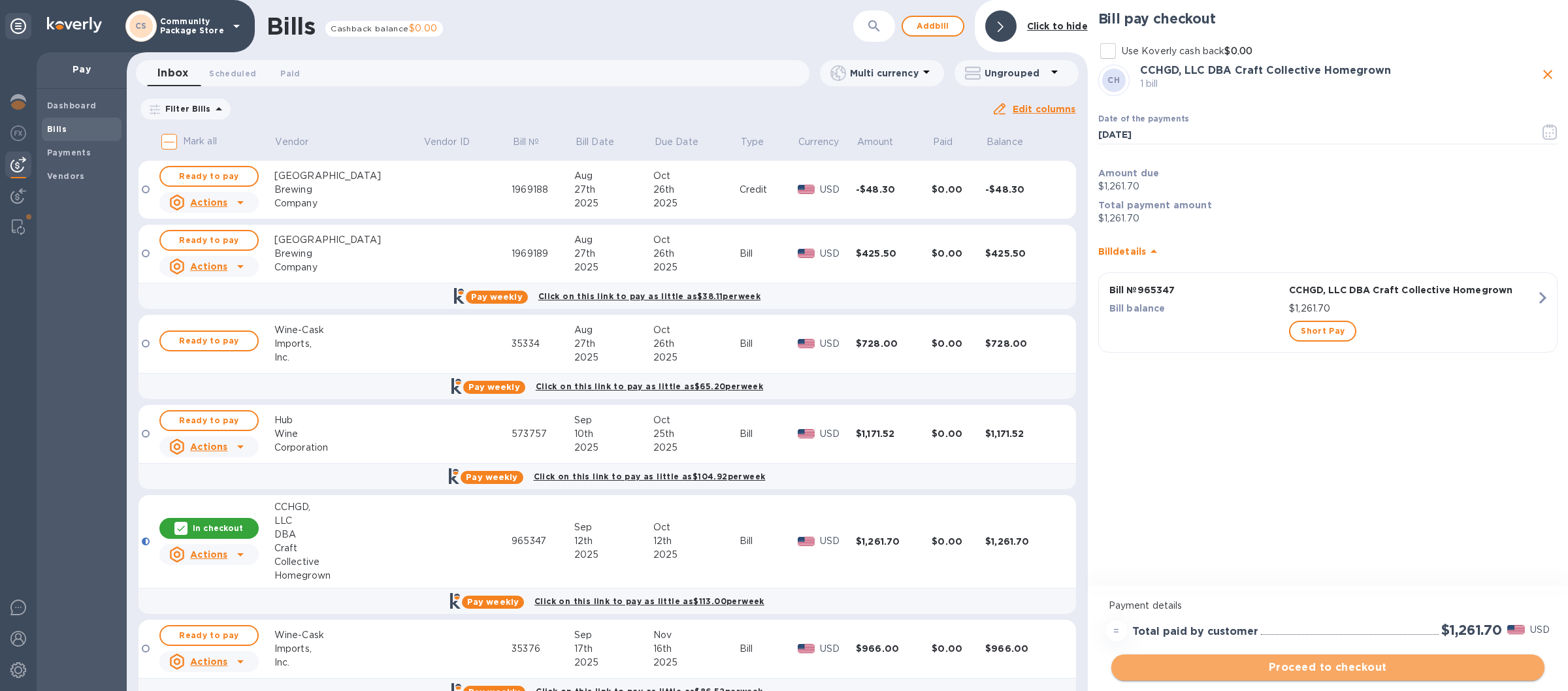
click at [1329, 660] on span "Proceed to checkout" at bounding box center [1327, 667] width 412 height 16
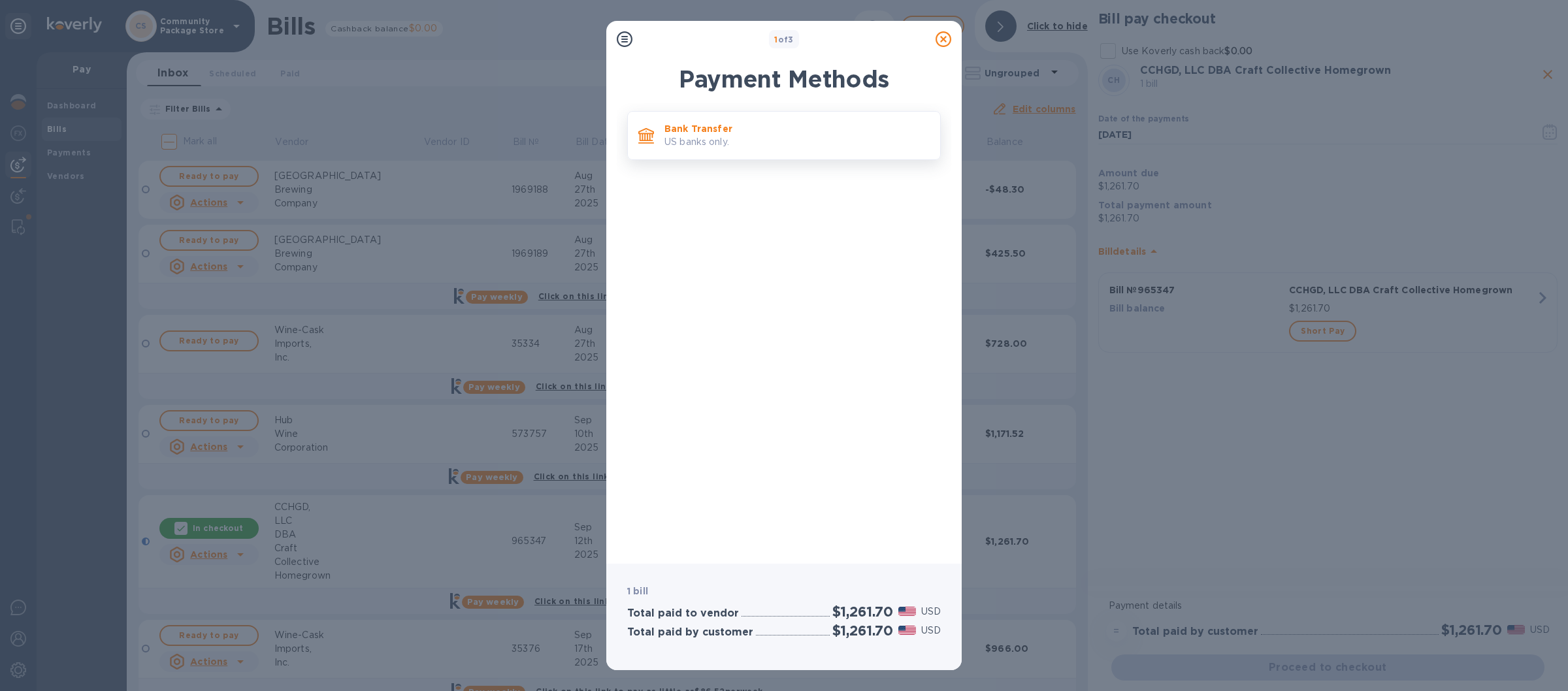
click at [774, 143] on p "US banks only." at bounding box center [797, 142] width 265 height 14
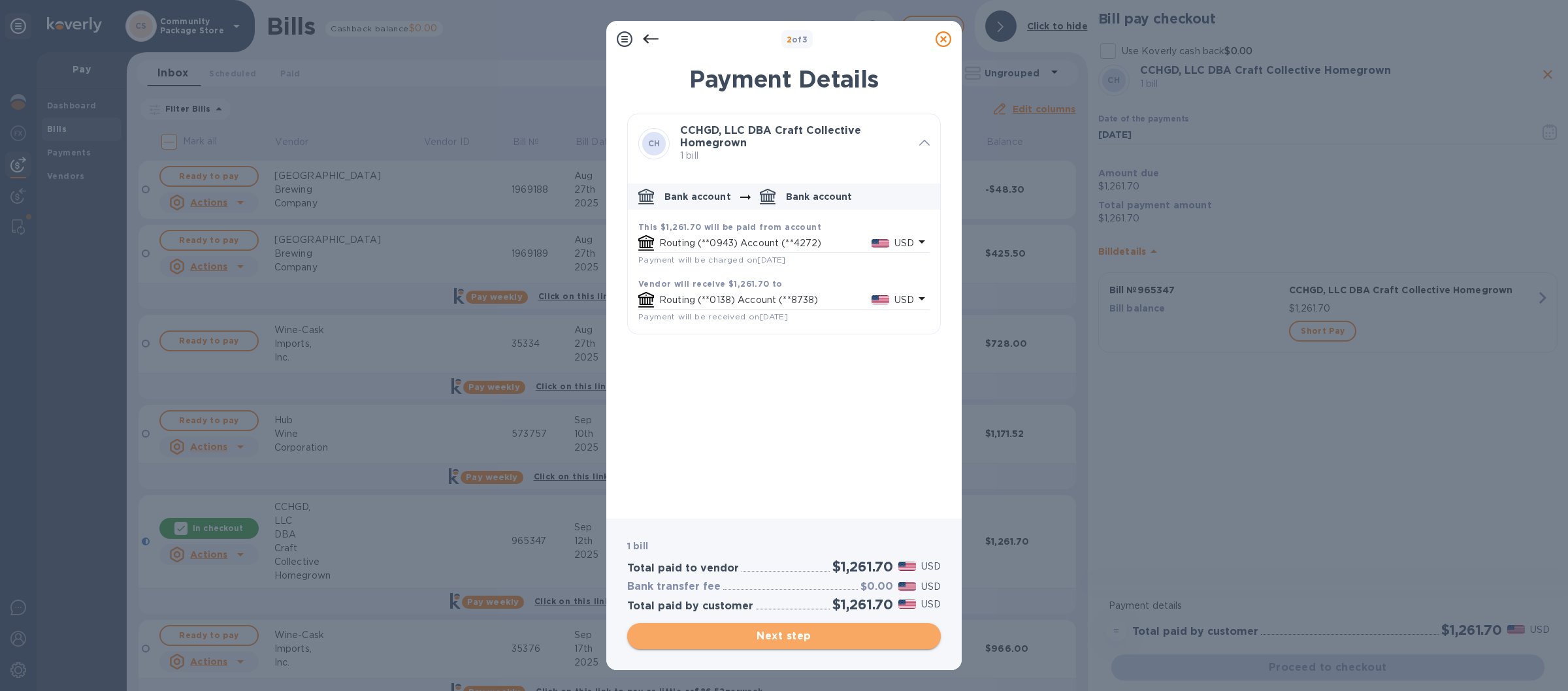
click at [768, 625] on button "Next step" at bounding box center [784, 636] width 314 height 26
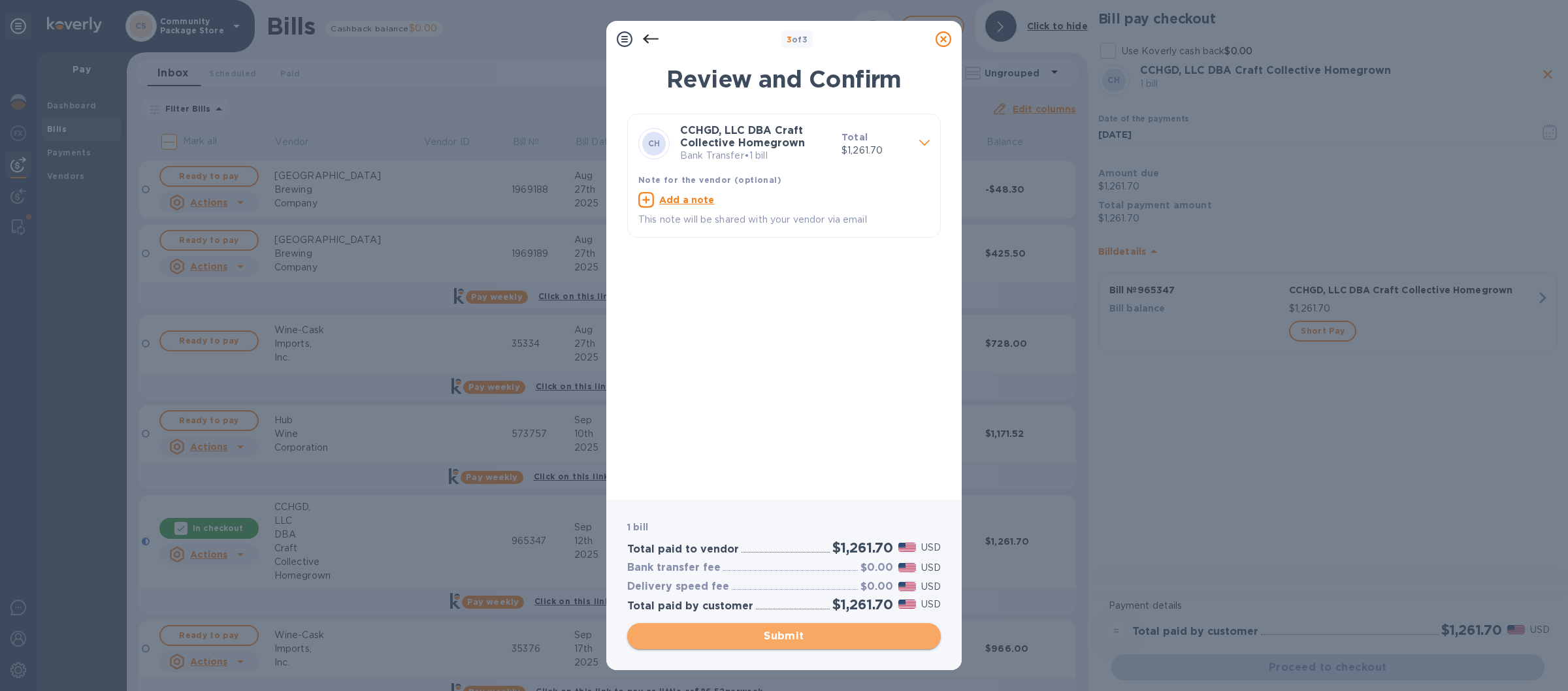
click at [764, 643] on span "Submit" at bounding box center [783, 636] width 292 height 16
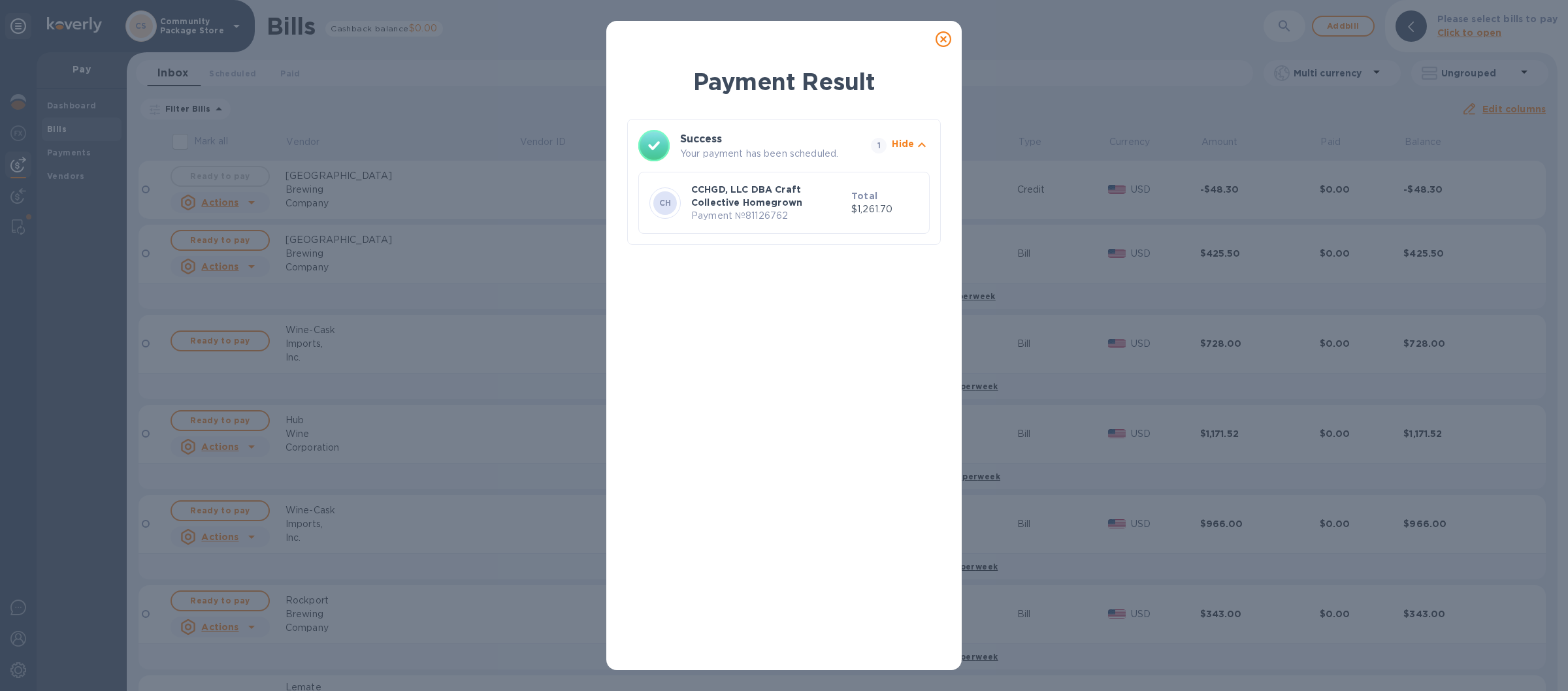
drag, startPoint x: 994, startPoint y: 117, endPoint x: 999, endPoint y: 111, distance: 7.8
click at [997, 116] on div "Payment Result Success Your payment has been scheduled. 1 Hide CH CCHGD, LLC DB…" at bounding box center [784, 346] width 1568 height 691
click at [913, 140] on p "Hide" at bounding box center [903, 143] width 22 height 13
click at [914, 140] on p "Show" at bounding box center [900, 143] width 27 height 13
click at [946, 40] on icon at bounding box center [943, 39] width 16 height 16
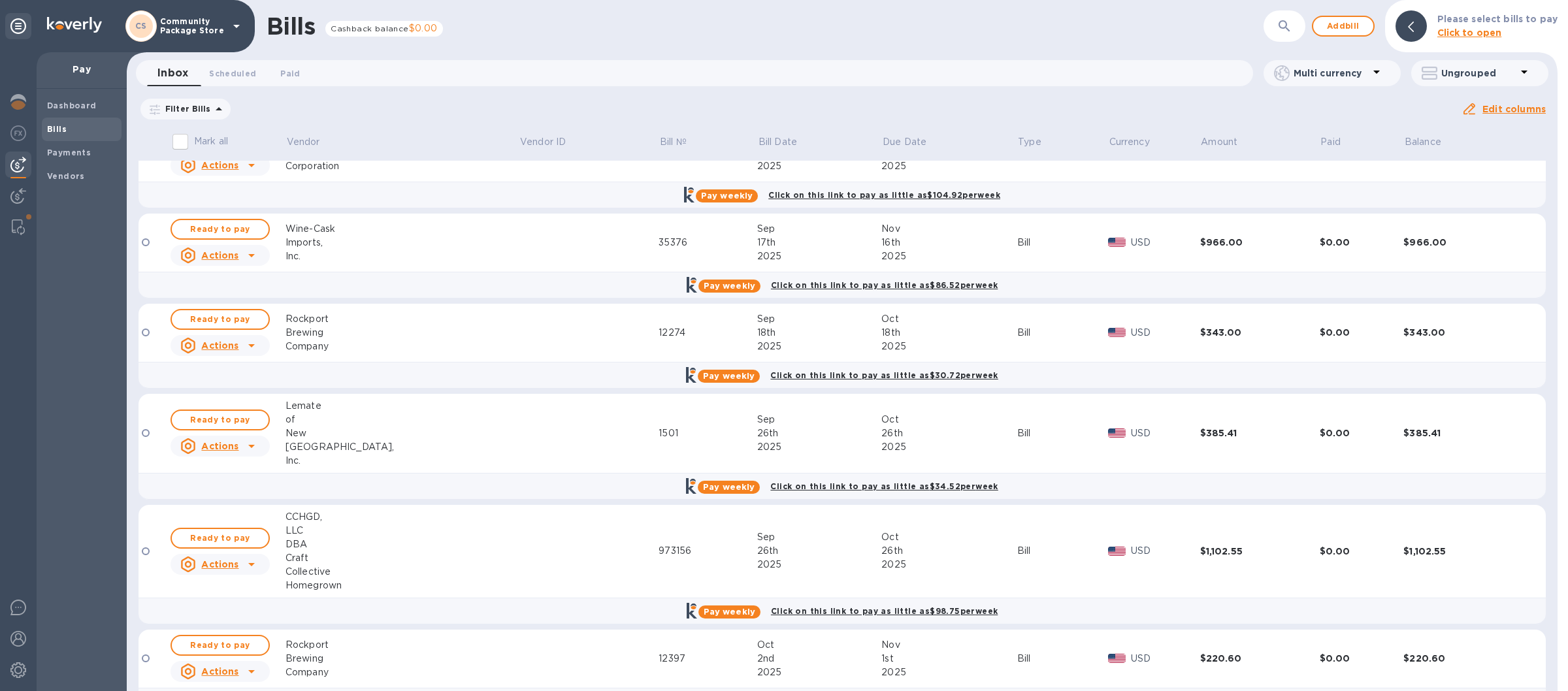
scroll to position [448, 0]
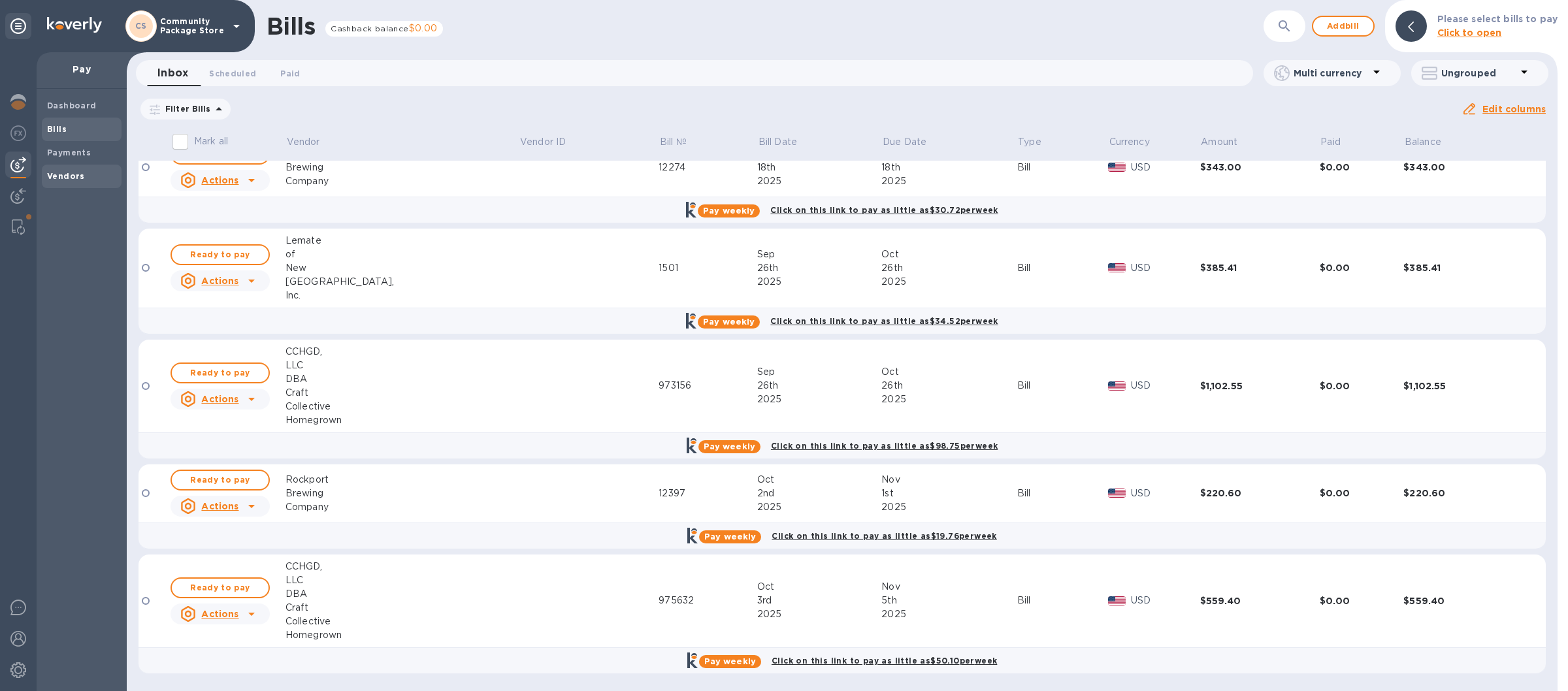
click at [78, 179] on b "Vendors" at bounding box center [66, 176] width 38 height 10
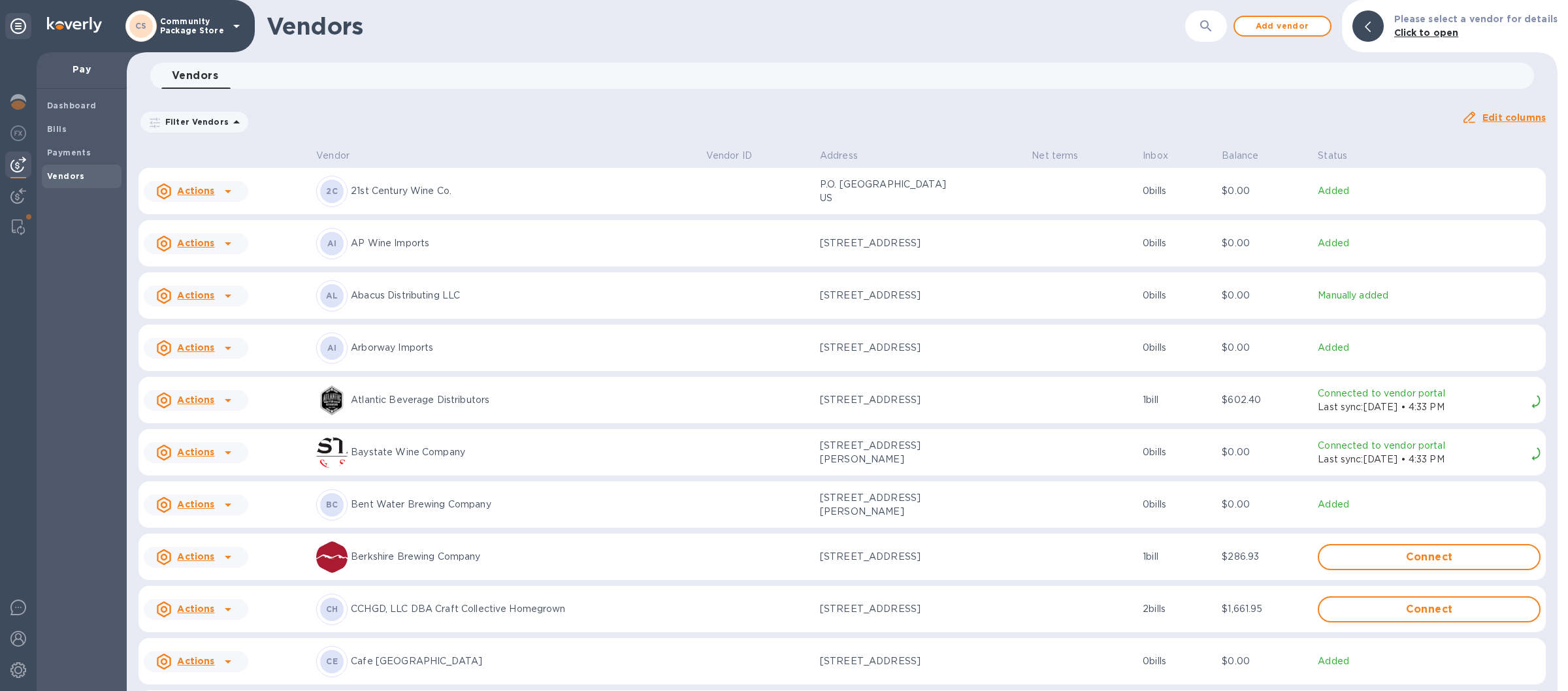
click at [460, 351] on p "Arborway Imports" at bounding box center [524, 348] width 345 height 14
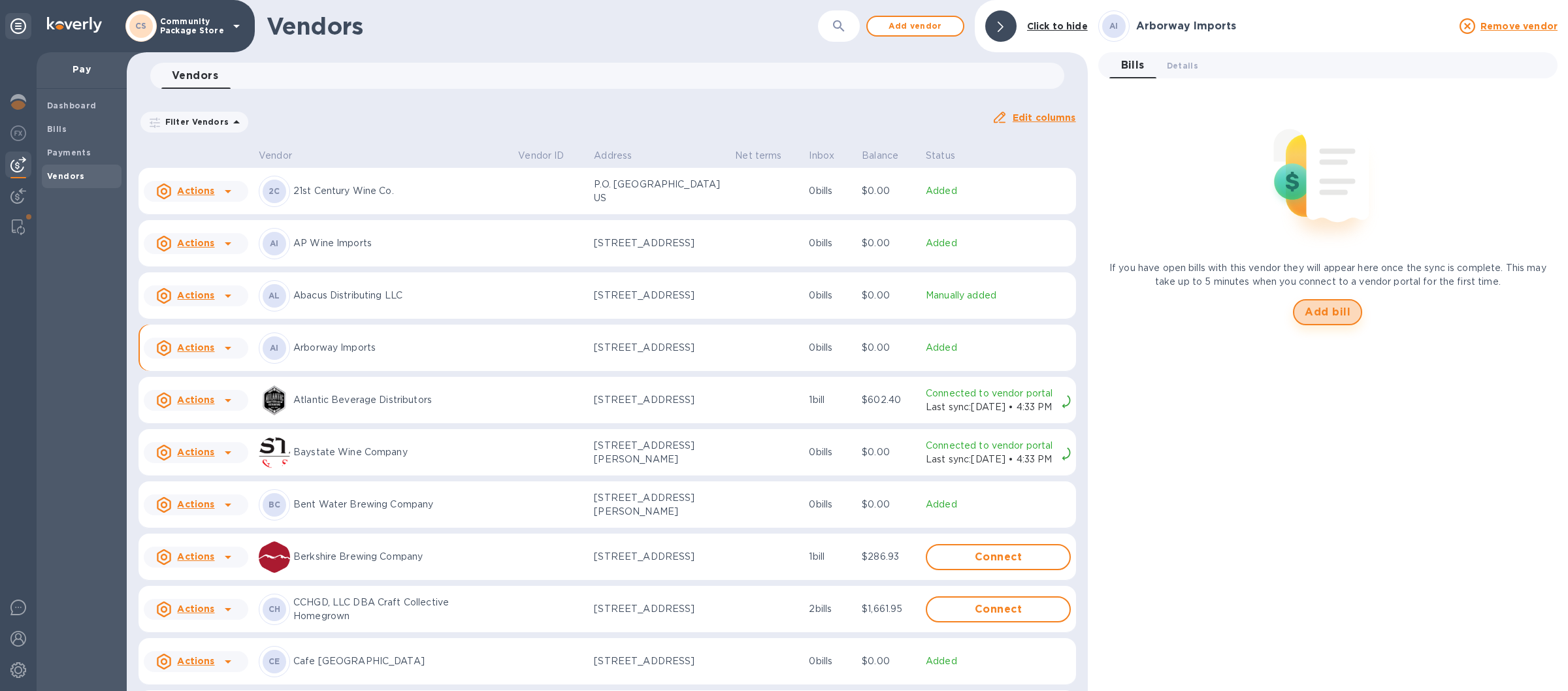
click at [1323, 307] on span "Add bill" at bounding box center [1327, 312] width 46 height 16
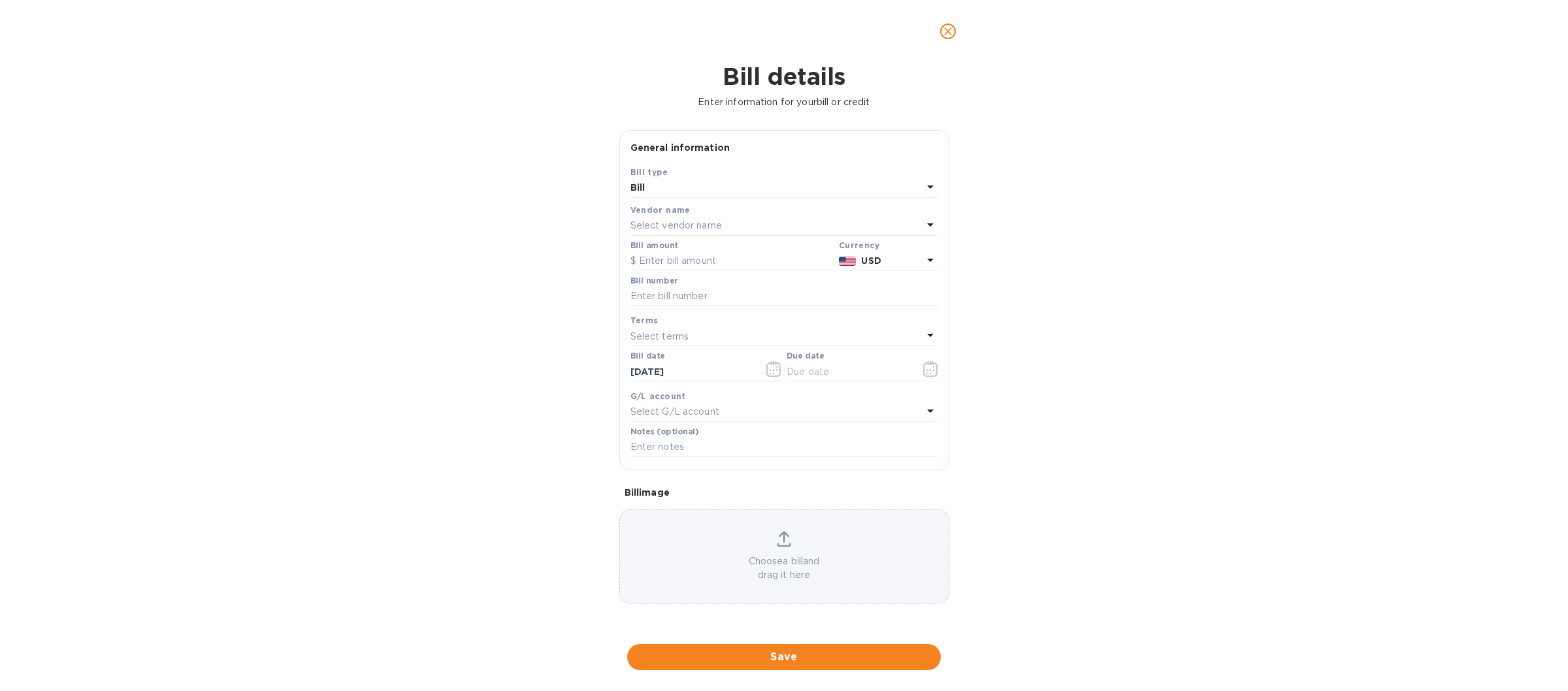
type input "[DATE]"
click at [660, 258] on input "text" at bounding box center [732, 261] width 203 height 20
drag, startPoint x: 948, startPoint y: 31, endPoint x: 1077, endPoint y: 97, distance: 144.9
click at [950, 33] on icon "close" at bounding box center [948, 31] width 13 height 13
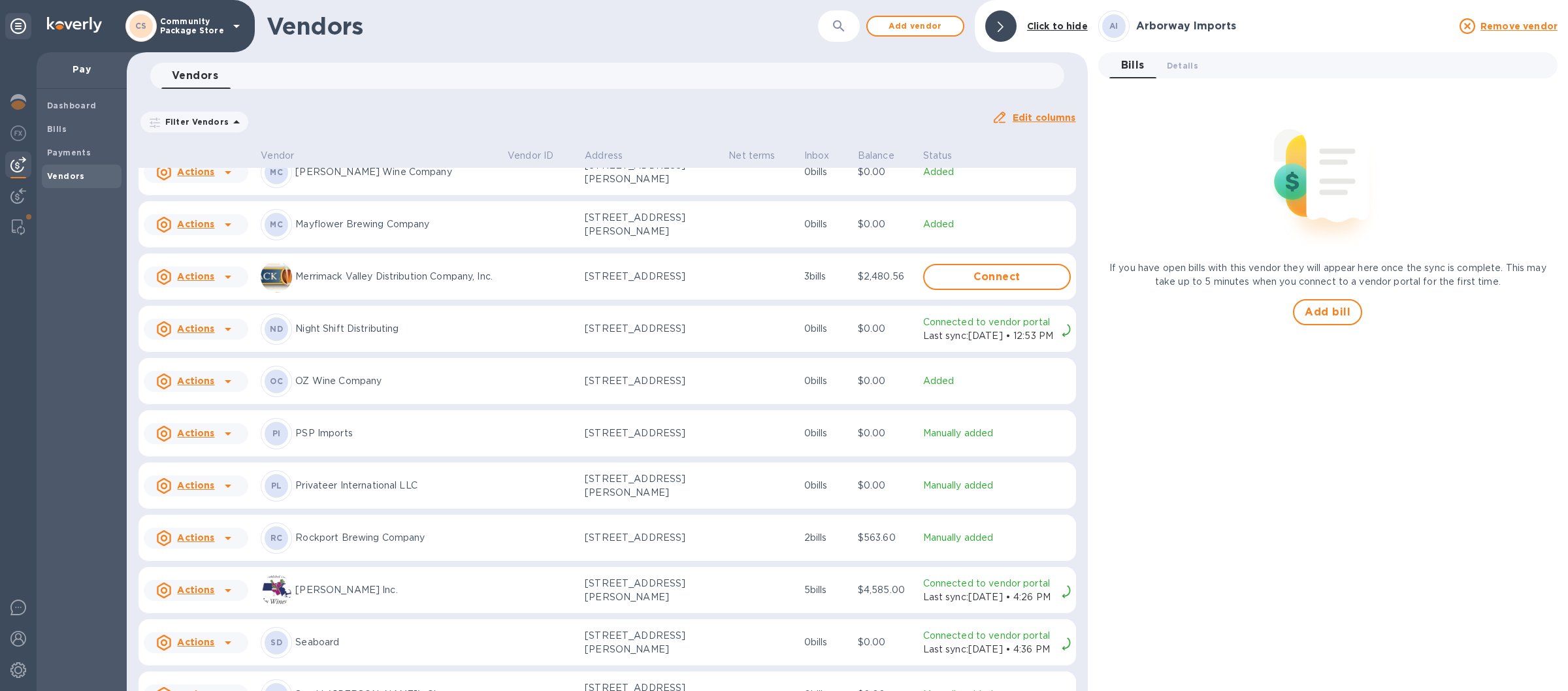
scroll to position [1308, 0]
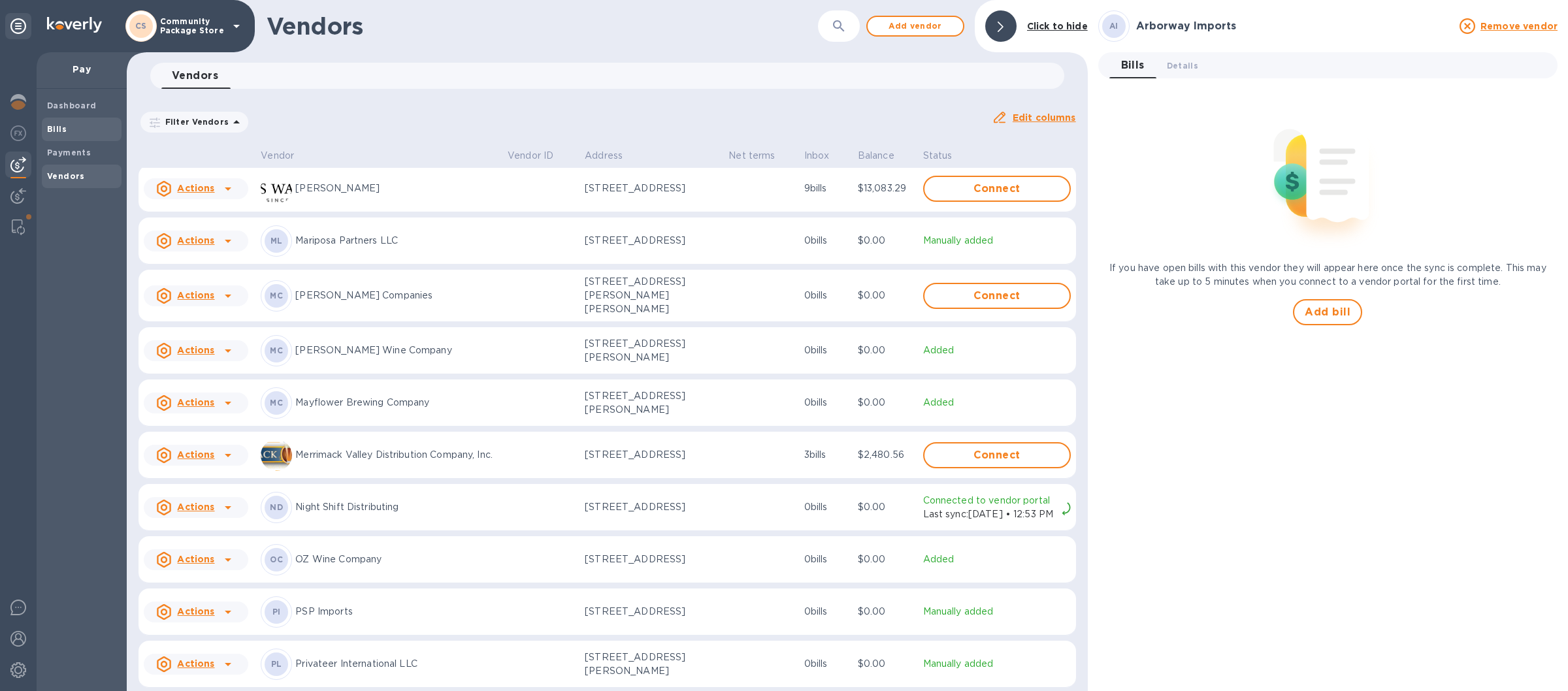
click at [65, 127] on b "Bills" at bounding box center [57, 129] width 20 height 10
